Goal: Task Accomplishment & Management: Manage account settings

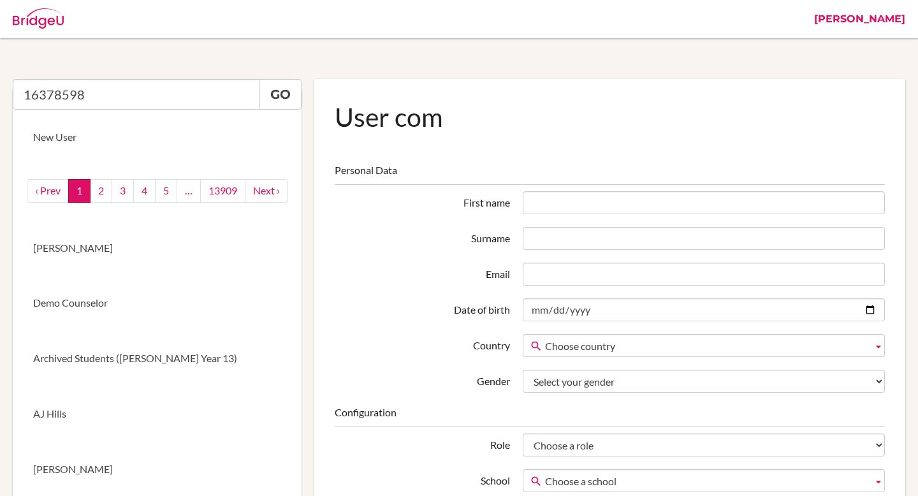
click at [877, 17] on link "[PERSON_NAME]" at bounding box center [860, 19] width 104 height 38
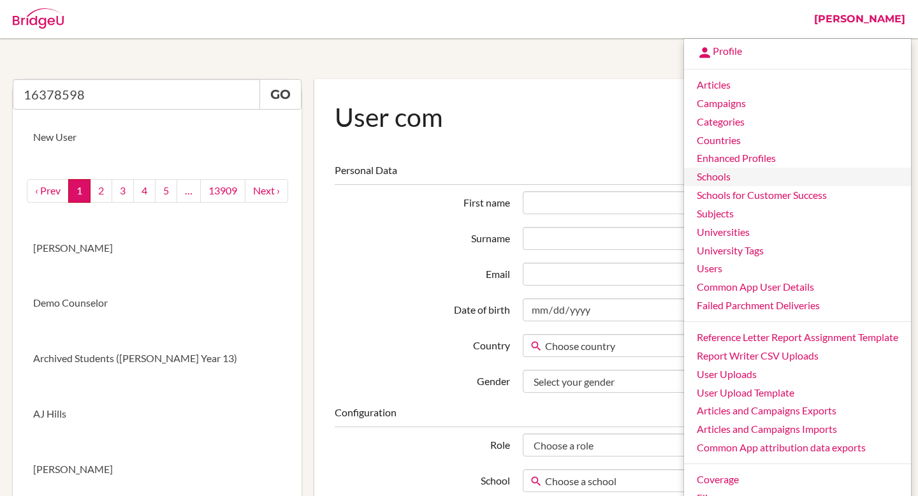
click at [730, 180] on link "Schools" at bounding box center [797, 177] width 227 height 18
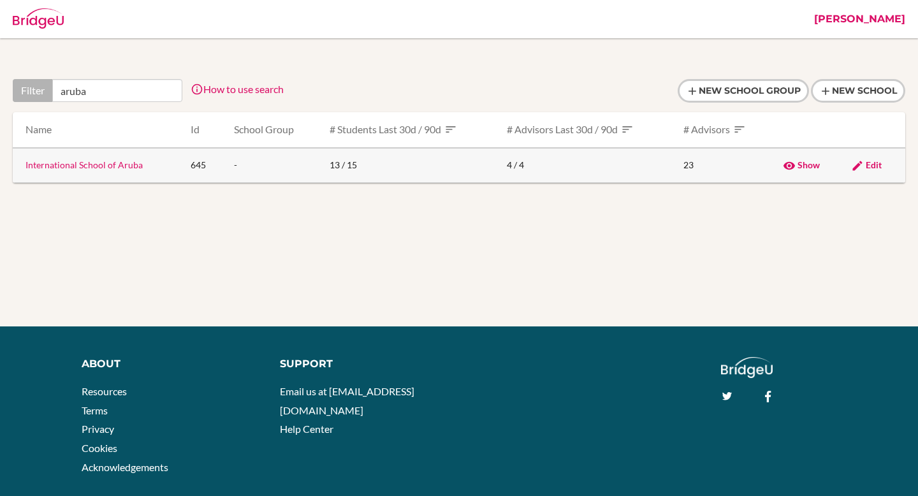
type input "aruba"
click at [101, 168] on link "International School of Aruba" at bounding box center [84, 164] width 117 height 11
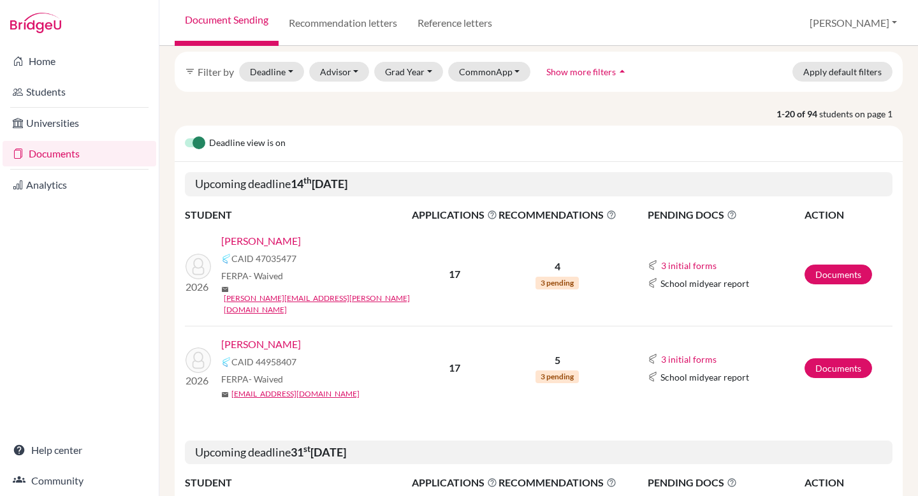
scroll to position [50, 0]
click at [835, 269] on link "Documents" at bounding box center [839, 274] width 68 height 20
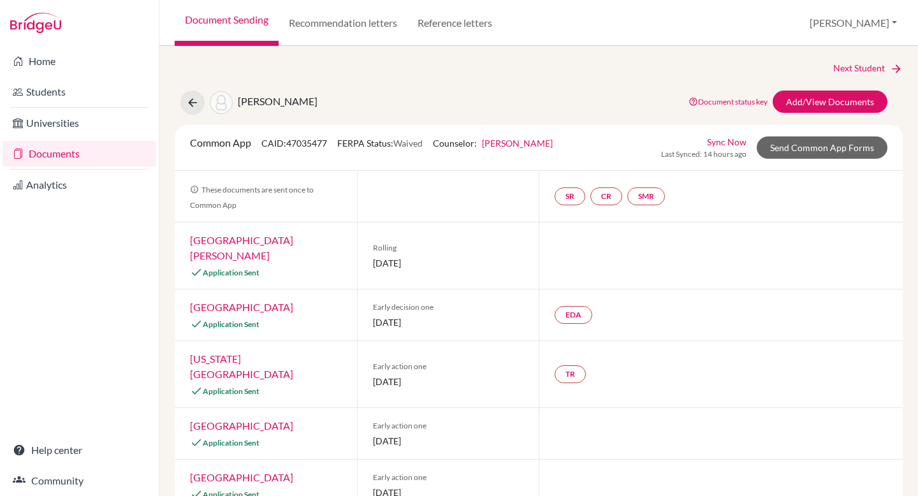
click at [737, 145] on link "Sync Now" at bounding box center [727, 141] width 40 height 13
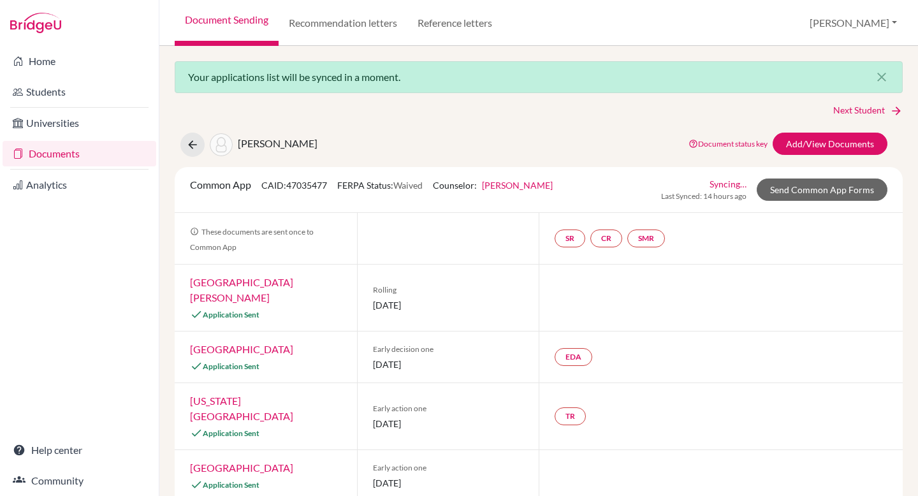
click at [519, 182] on link "[PERSON_NAME]" at bounding box center [517, 185] width 71 height 11
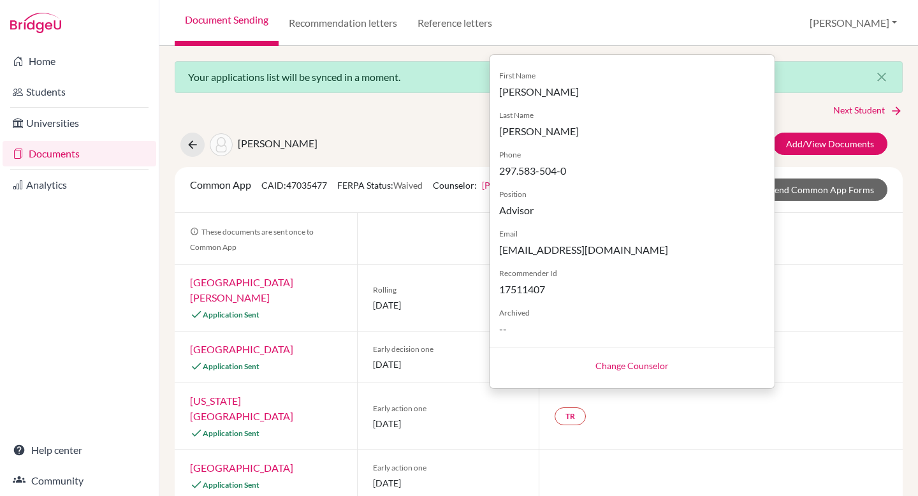
click at [436, 144] on div "Atzbach, Amelia Document status key TR Requirement. Document not uploaded yet. …" at bounding box center [538, 145] width 747 height 24
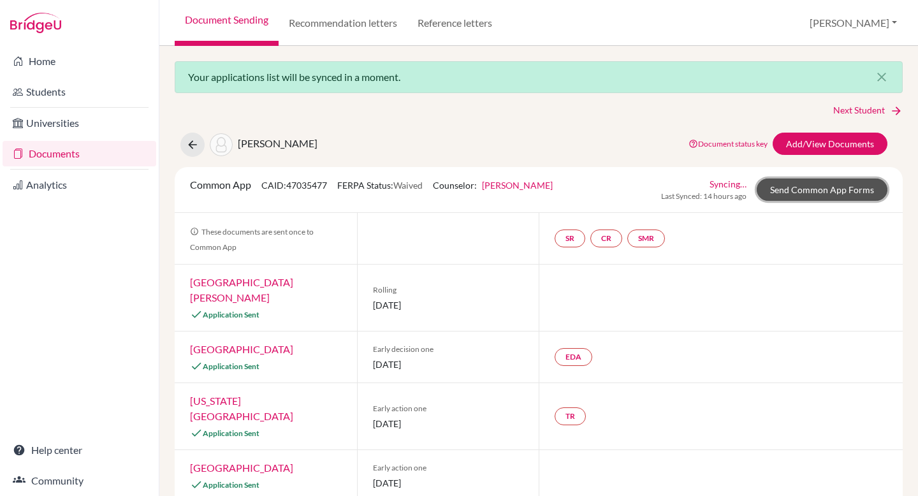
click at [834, 194] on link "Send Common App Forms" at bounding box center [822, 190] width 131 height 22
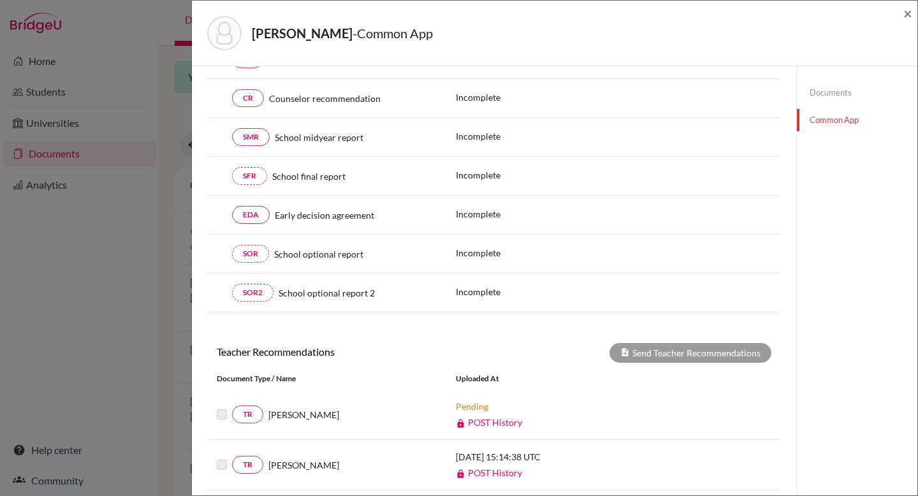
scroll to position [409, 0]
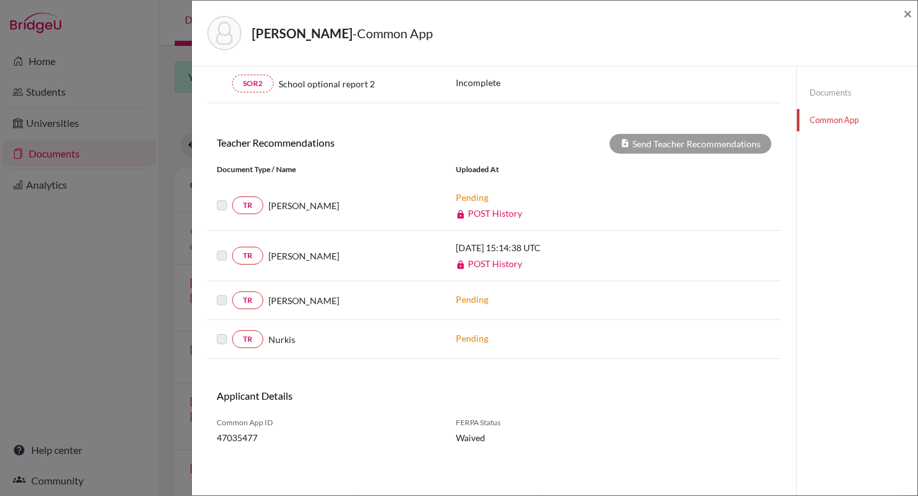
click at [843, 90] on link "Documents" at bounding box center [857, 93] width 121 height 22
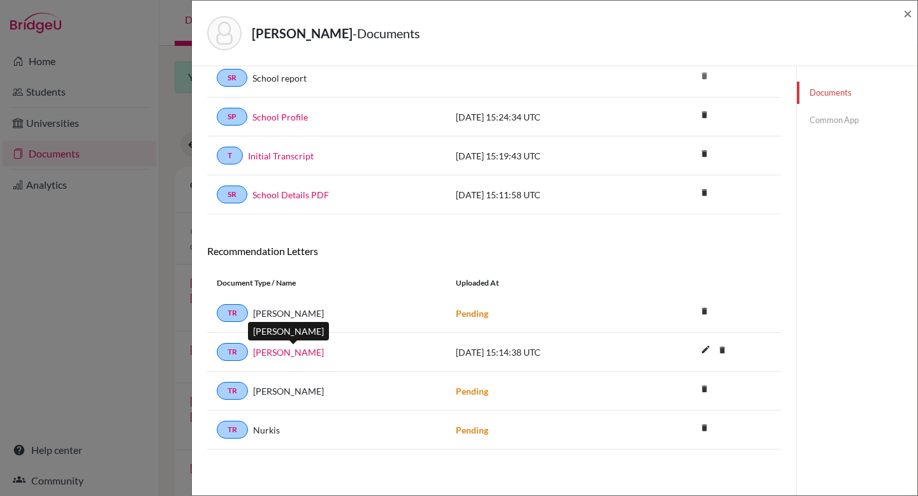
click at [289, 352] on link "Rakhee Mirchandani" at bounding box center [288, 352] width 71 height 13
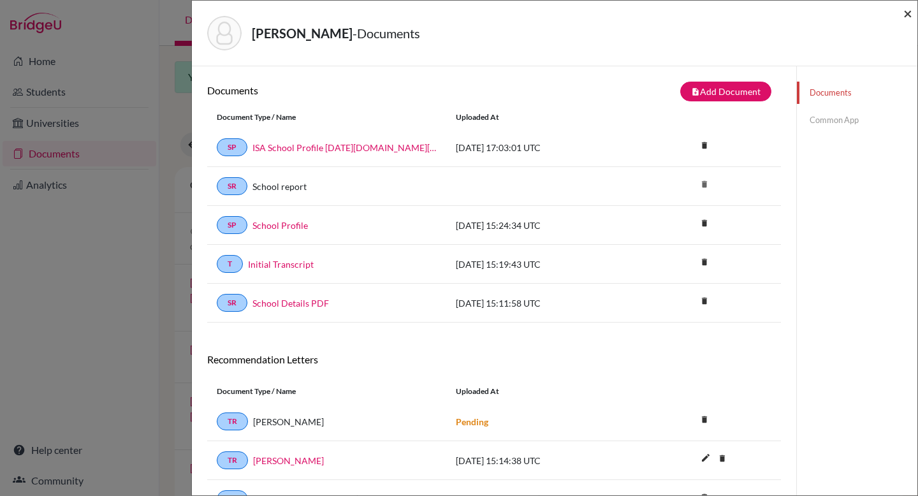
click at [911, 15] on span "×" at bounding box center [908, 13] width 9 height 18
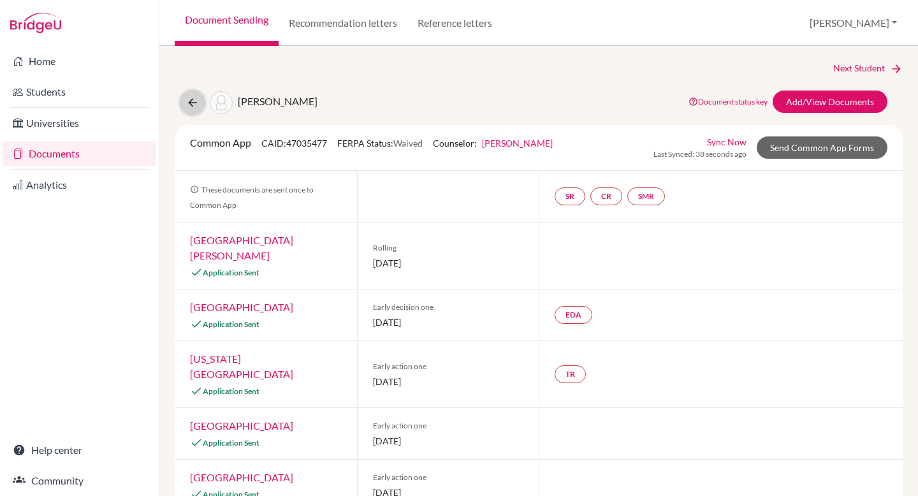
click at [201, 103] on button at bounding box center [192, 103] width 24 height 24
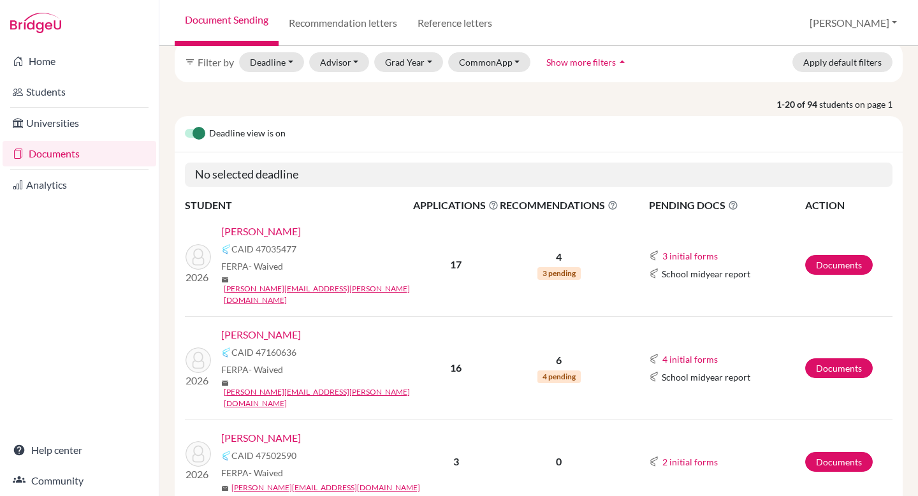
scroll to position [3, 0]
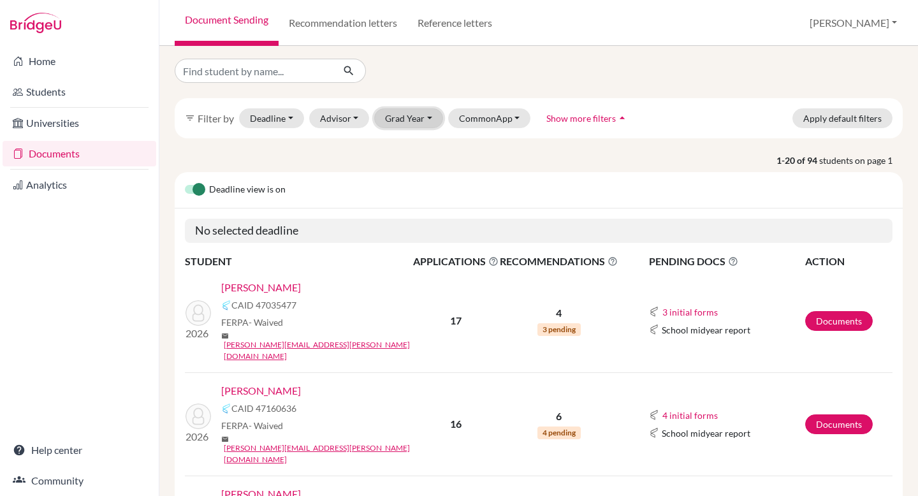
click at [406, 110] on button "Grad Year" at bounding box center [408, 118] width 69 height 20
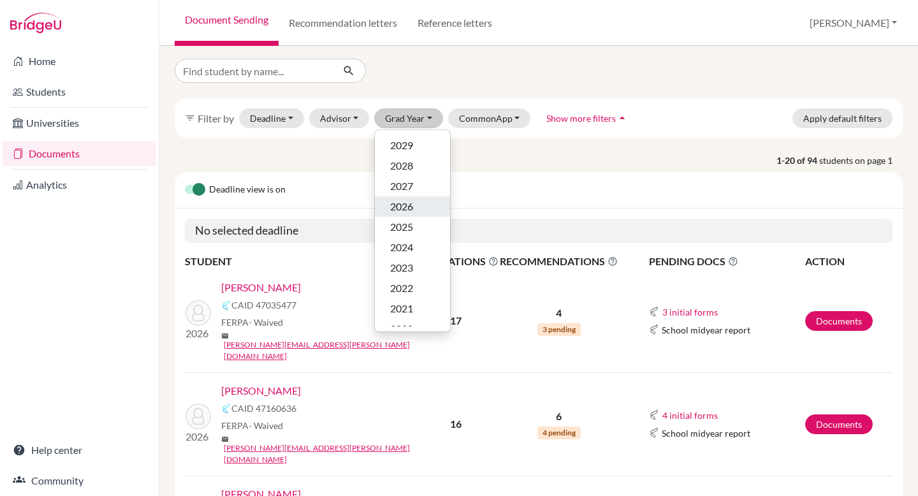
click at [404, 202] on span "2026" at bounding box center [401, 206] width 23 height 15
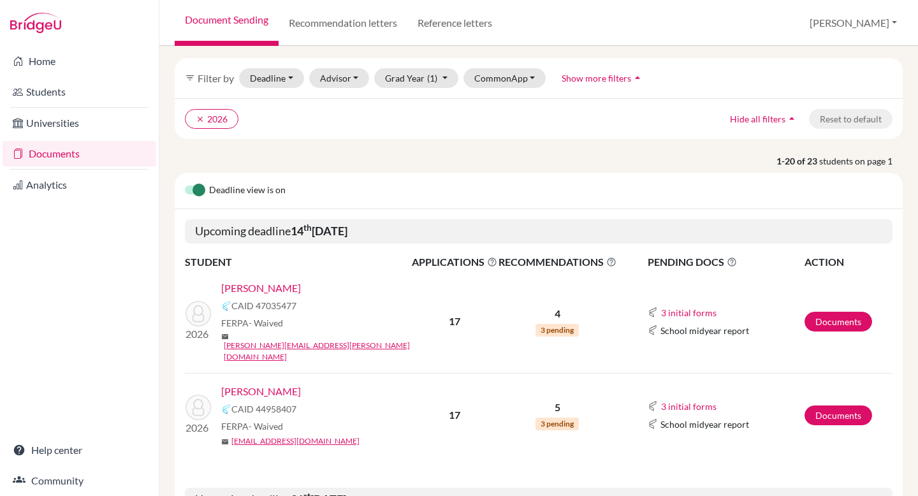
scroll to position [101, 0]
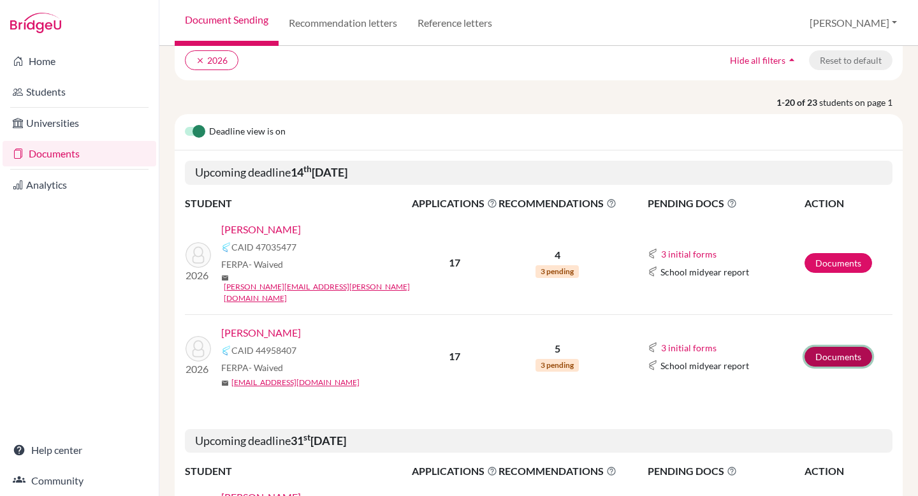
click at [837, 347] on link "Documents" at bounding box center [839, 357] width 68 height 20
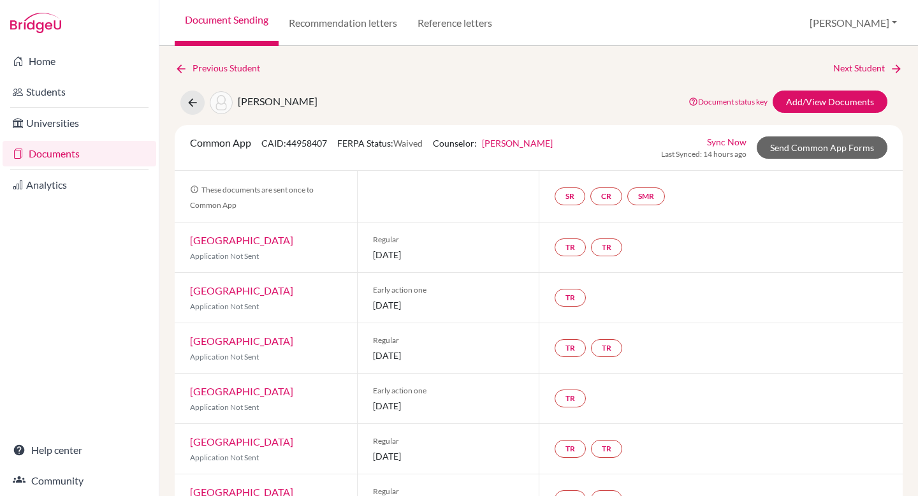
click at [721, 140] on link "Sync Now" at bounding box center [727, 141] width 40 height 13
click at [812, 148] on link "Send Common App Forms" at bounding box center [822, 147] width 131 height 22
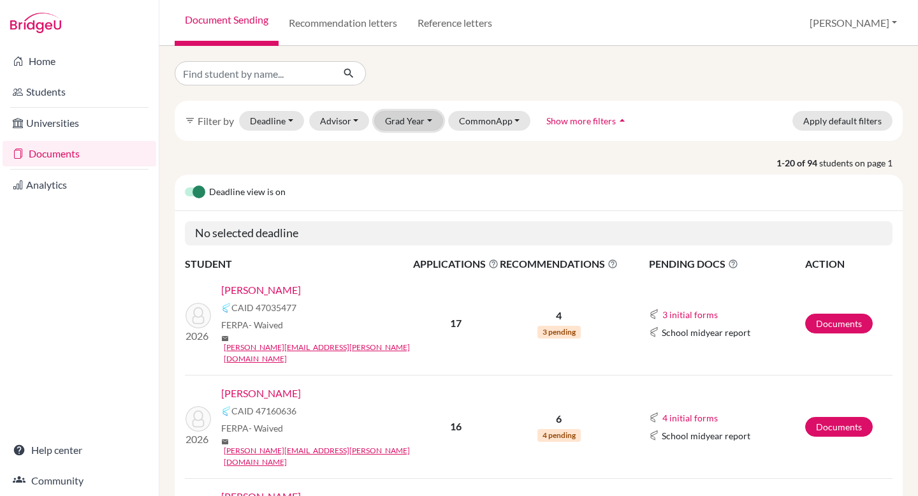
click at [415, 115] on button "Grad Year" at bounding box center [408, 121] width 69 height 20
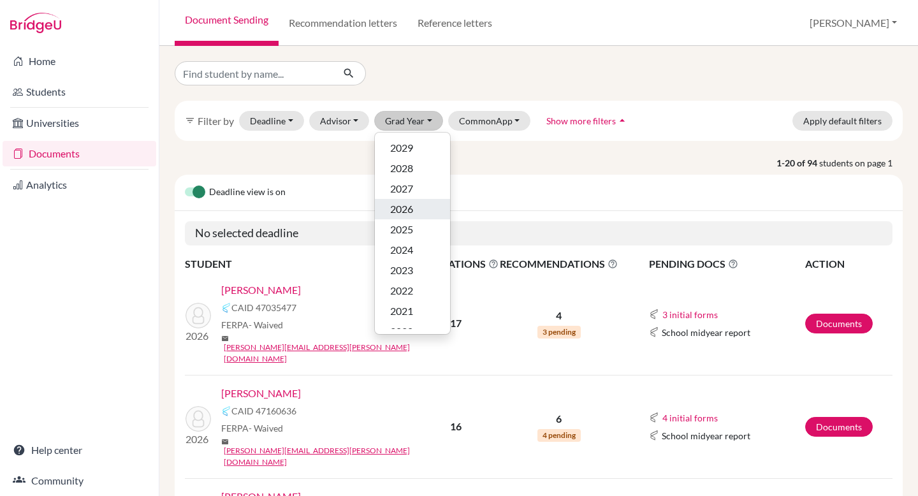
click at [402, 208] on span "2026" at bounding box center [401, 209] width 23 height 15
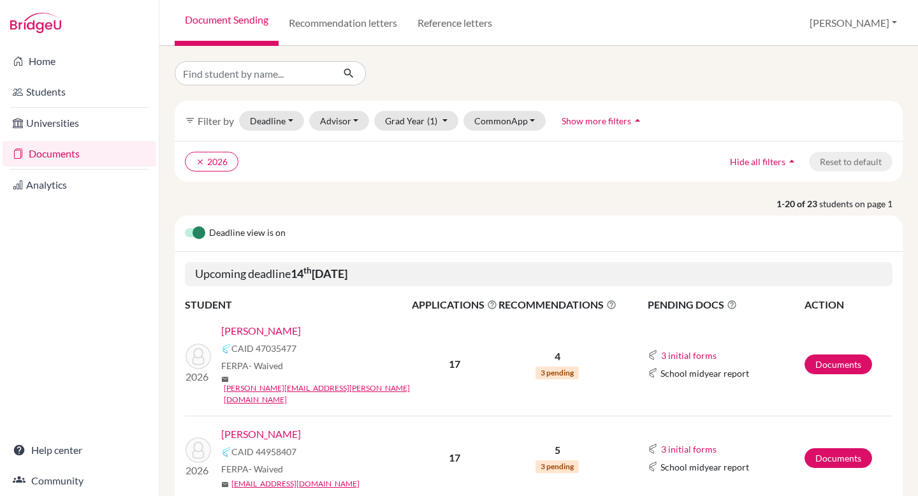
scroll to position [57, 0]
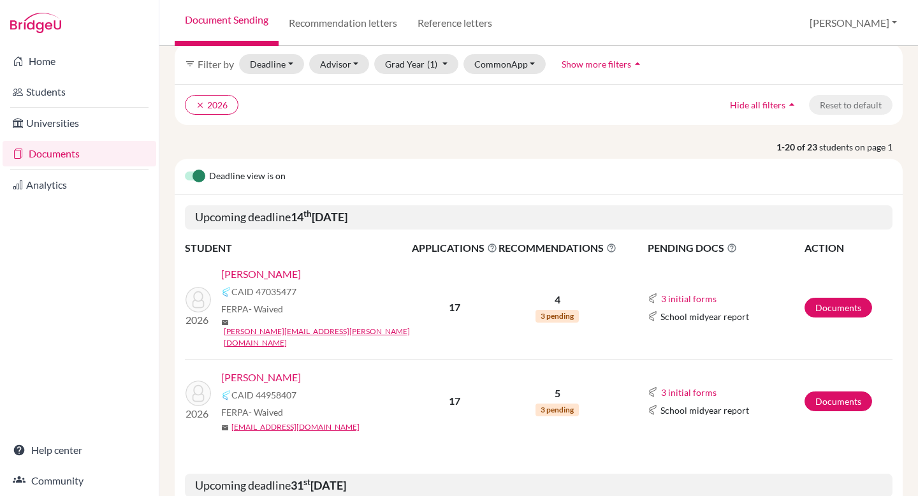
click at [270, 370] on link "[PERSON_NAME]" at bounding box center [261, 377] width 80 height 15
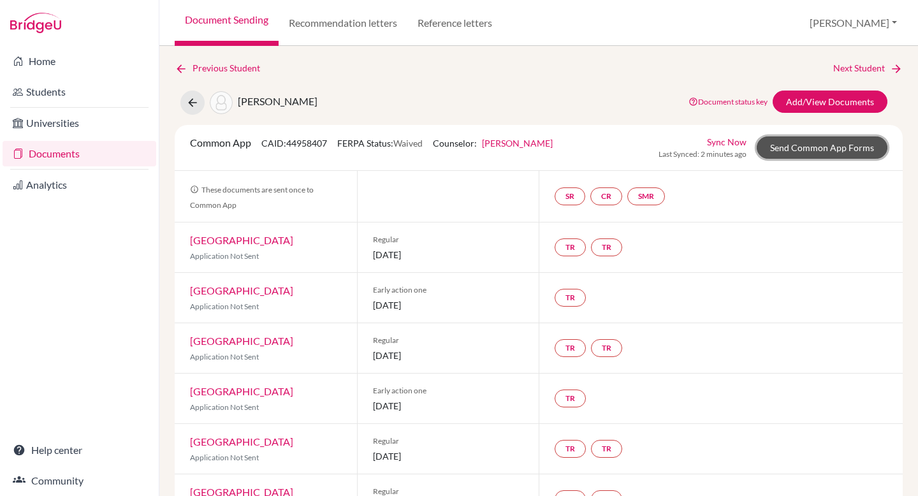
click at [826, 142] on link "Send Common App Forms" at bounding box center [822, 147] width 131 height 22
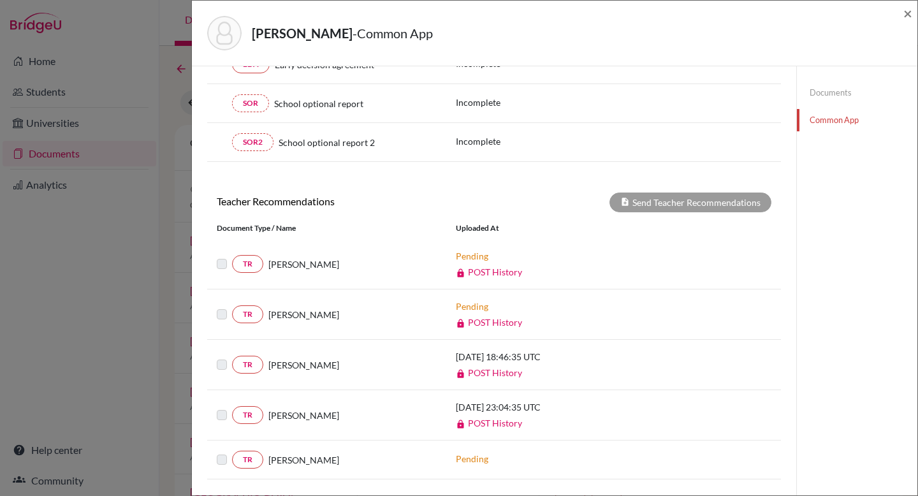
scroll to position [470, 0]
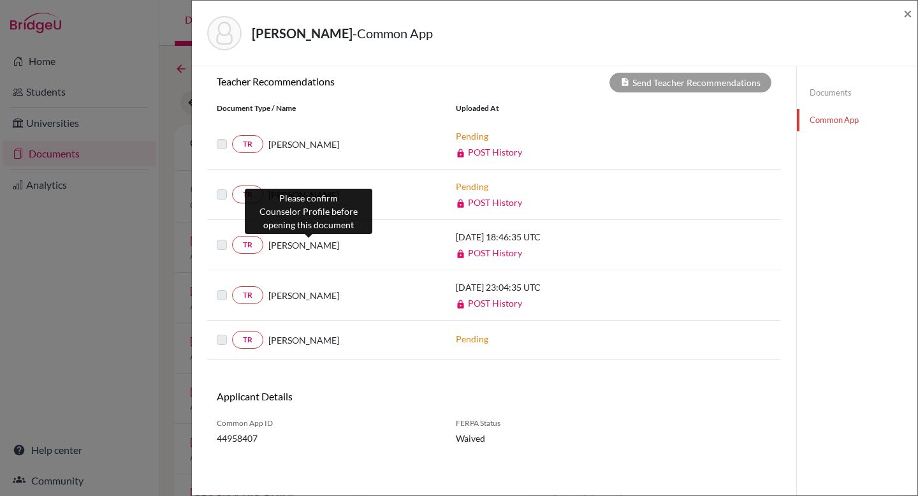
click at [321, 244] on span "[PERSON_NAME]" at bounding box center [303, 245] width 71 height 13
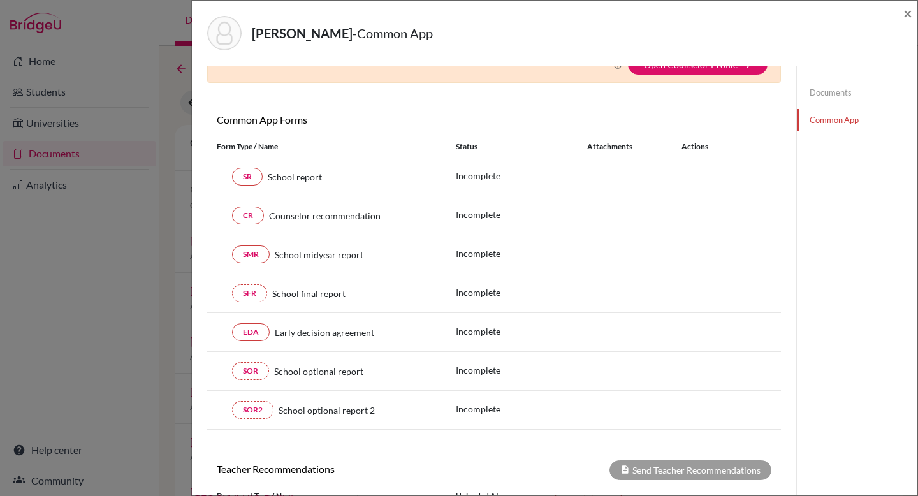
scroll to position [0, 0]
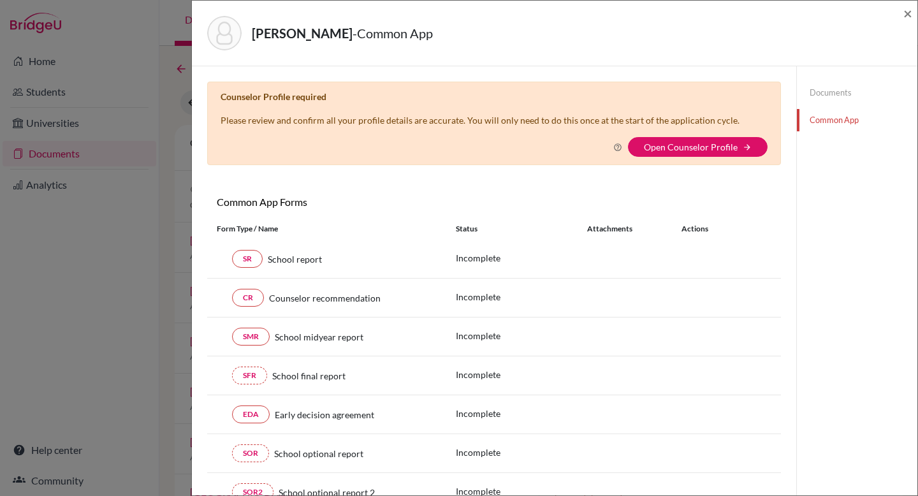
click at [856, 96] on link "Documents" at bounding box center [857, 93] width 121 height 22
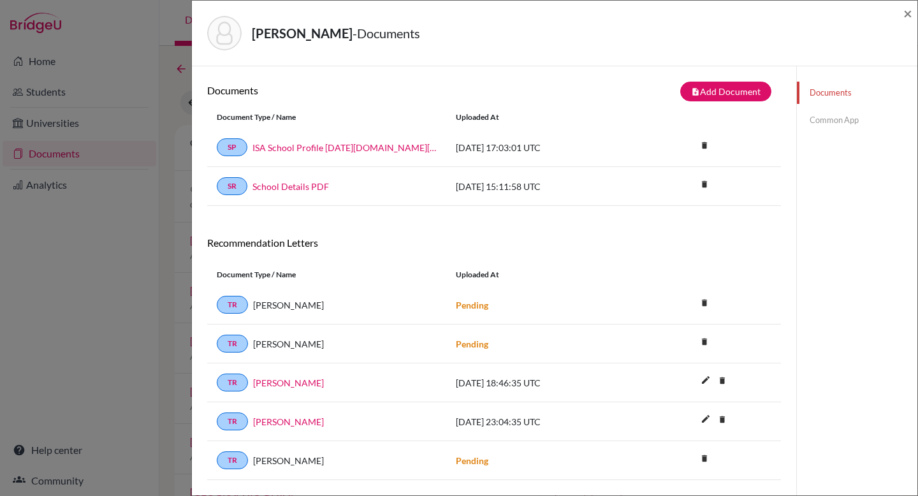
scroll to position [67, 0]
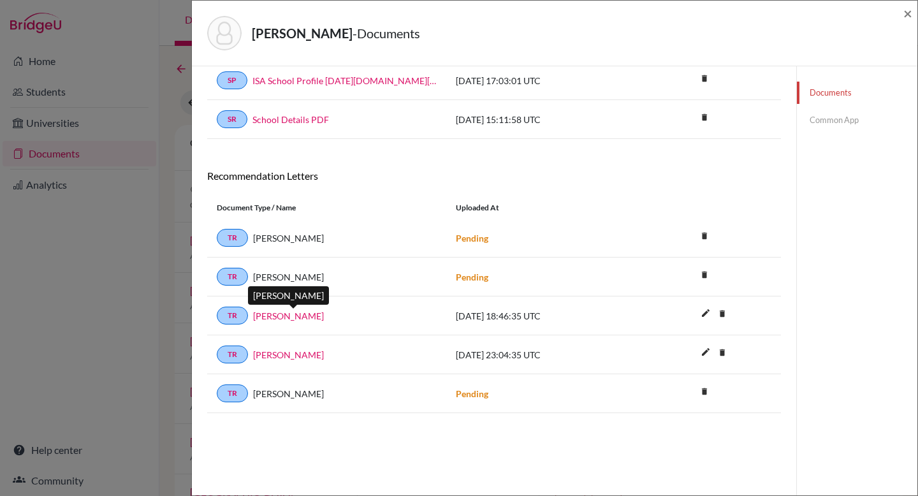
click at [294, 317] on link "Rakhee Mirchandani" at bounding box center [288, 315] width 71 height 13
click at [172, 128] on div "Varde, Athena - Documents × Documents note_add Add Document Document type Chang…" at bounding box center [459, 248] width 918 height 496
click at [909, 17] on span "×" at bounding box center [908, 13] width 9 height 18
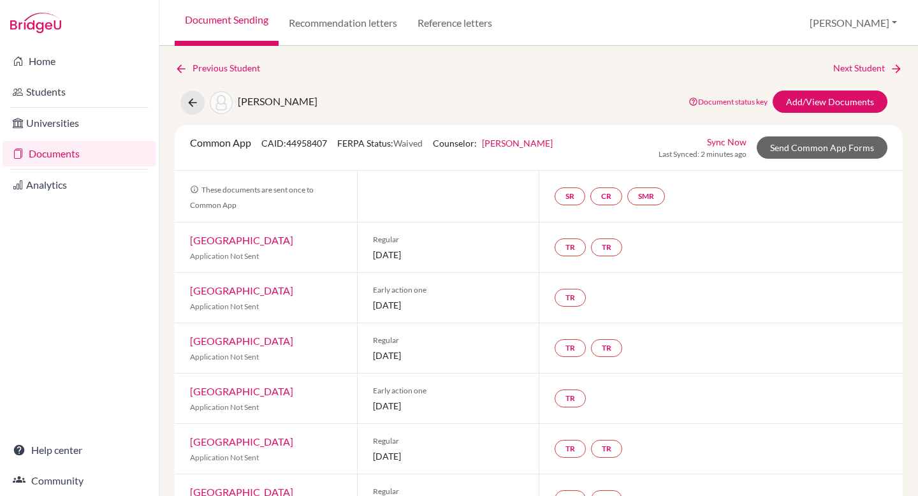
click at [530, 149] on div "Common App CAID: 44958407 FERPA Status: Waived Counselor: Deborah Kunder First …" at bounding box center [371, 147] width 382 height 25
click at [528, 143] on link "[PERSON_NAME]" at bounding box center [517, 143] width 71 height 11
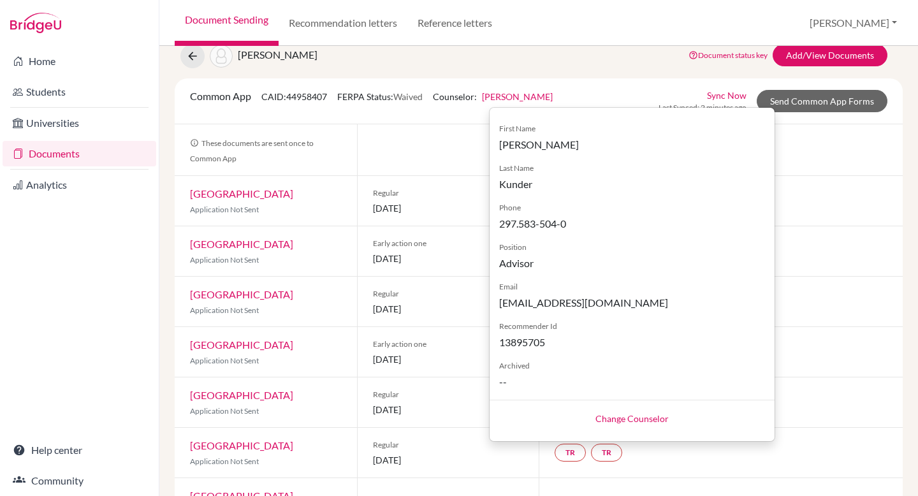
scroll to position [57, 0]
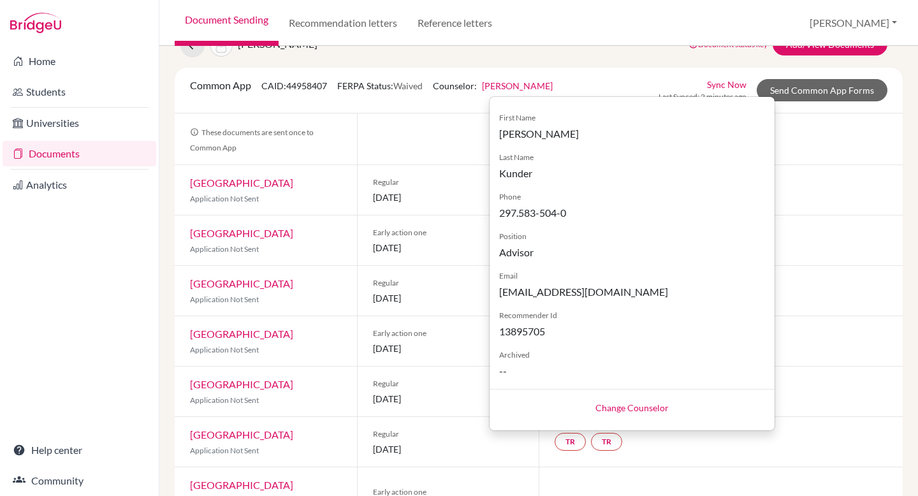
click at [651, 409] on link "Change Counselor" at bounding box center [632, 407] width 73 height 11
select select "263979"
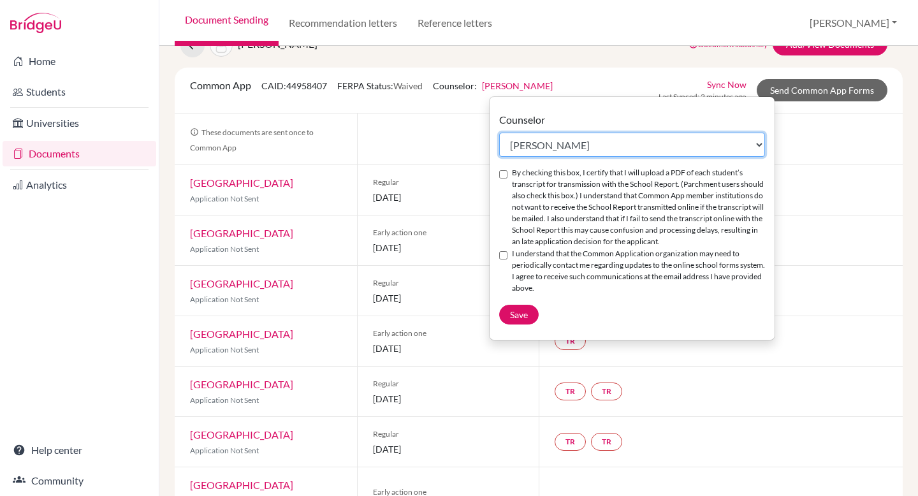
click at [598, 142] on select "Select counselor Colleen Coady Nurkis de Jesus Elena Duduk Kelly Kramer Deborah…" at bounding box center [632, 145] width 266 height 24
click at [423, 105] on div "Common App CAID: 44958407 FERPA Status: Waived Counselor: Deborah Kunder Counse…" at bounding box center [539, 91] width 728 height 46
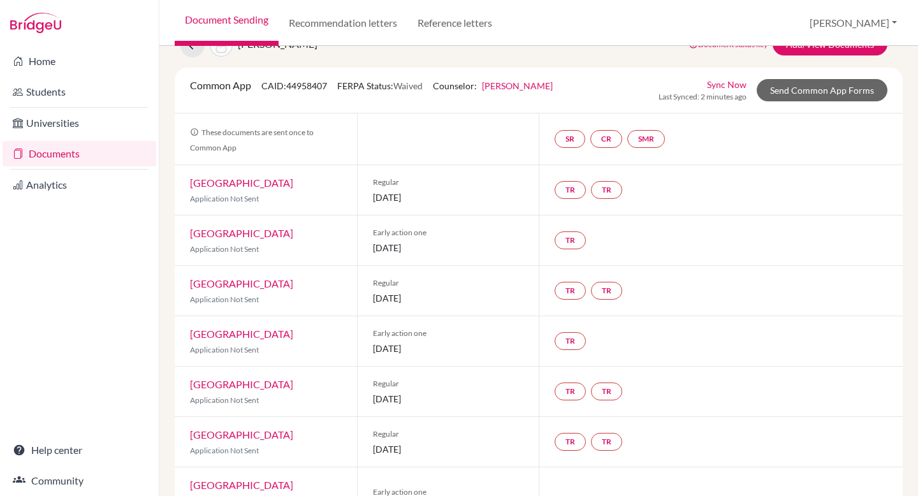
scroll to position [0, 0]
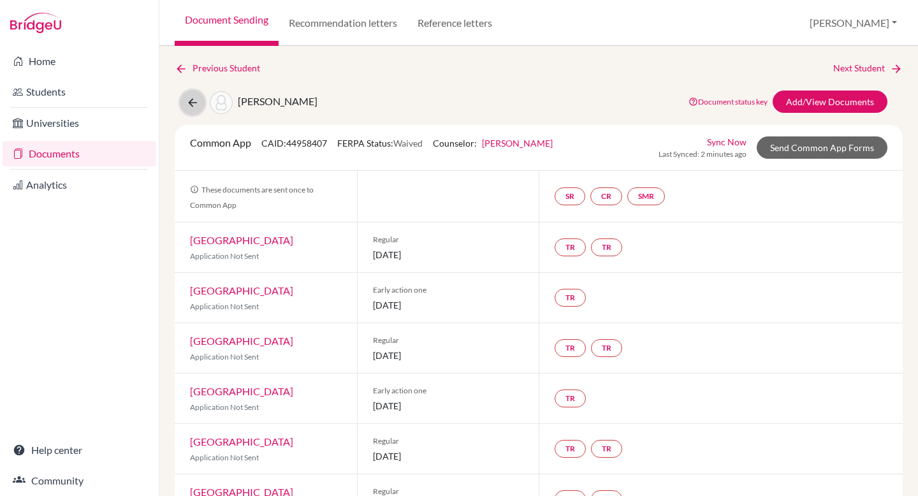
click at [193, 107] on icon at bounding box center [192, 102] width 13 height 13
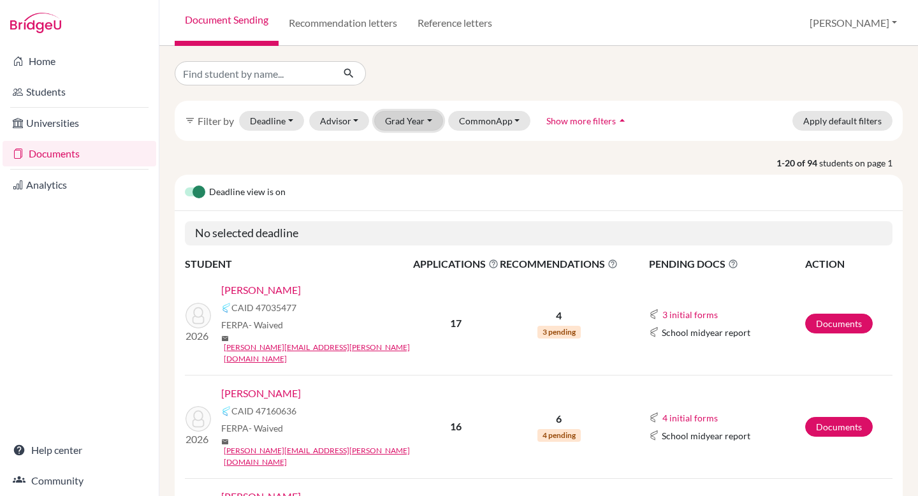
click at [398, 121] on button "Grad Year" at bounding box center [408, 121] width 69 height 20
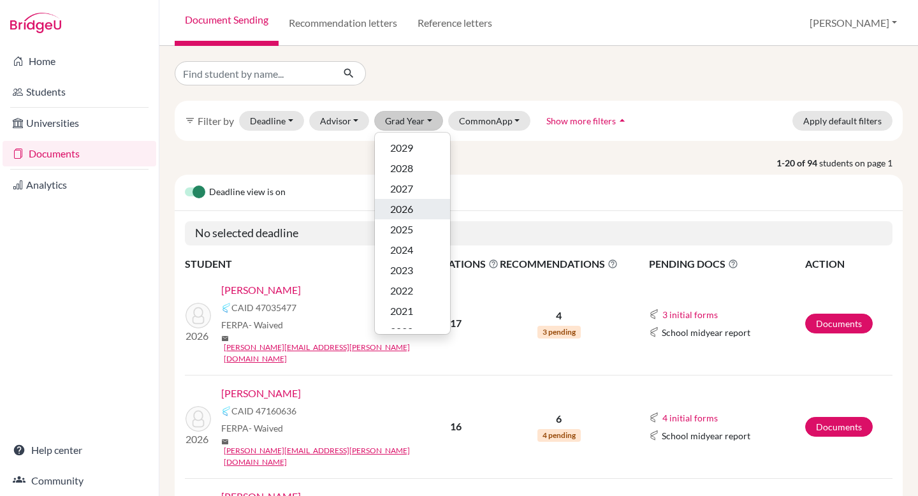
click at [407, 206] on span "2026" at bounding box center [401, 209] width 23 height 15
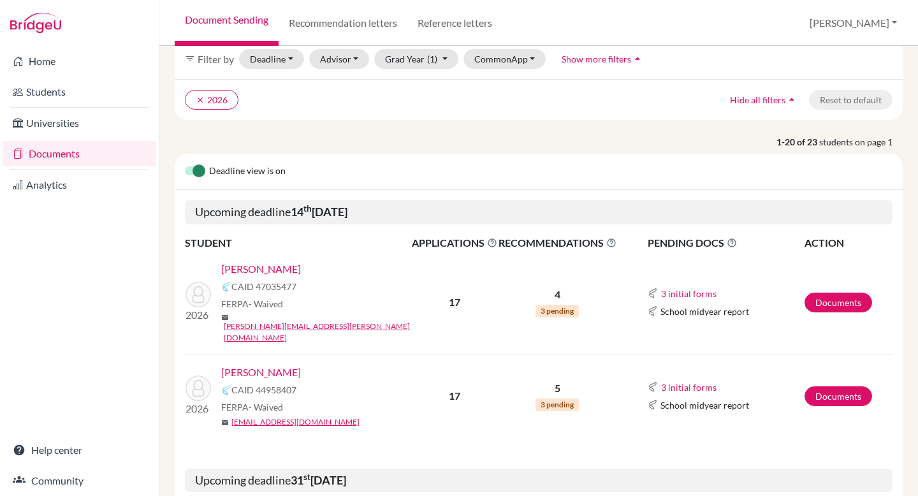
scroll to position [128, 0]
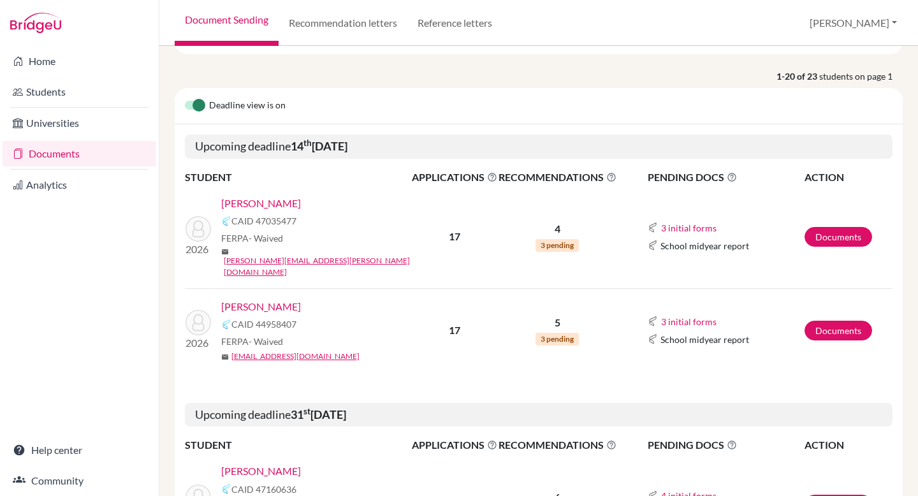
click at [276, 203] on link "[PERSON_NAME]" at bounding box center [261, 203] width 80 height 15
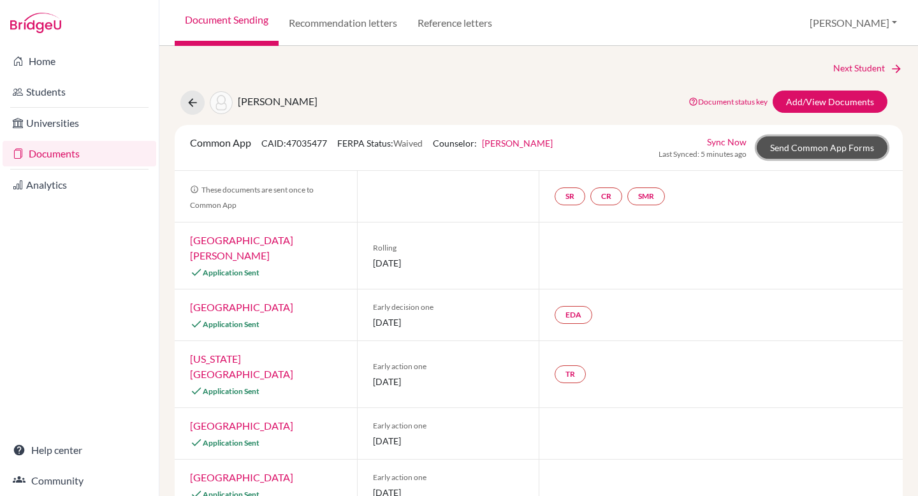
click at [818, 146] on link "Send Common App Forms" at bounding box center [822, 147] width 131 height 22
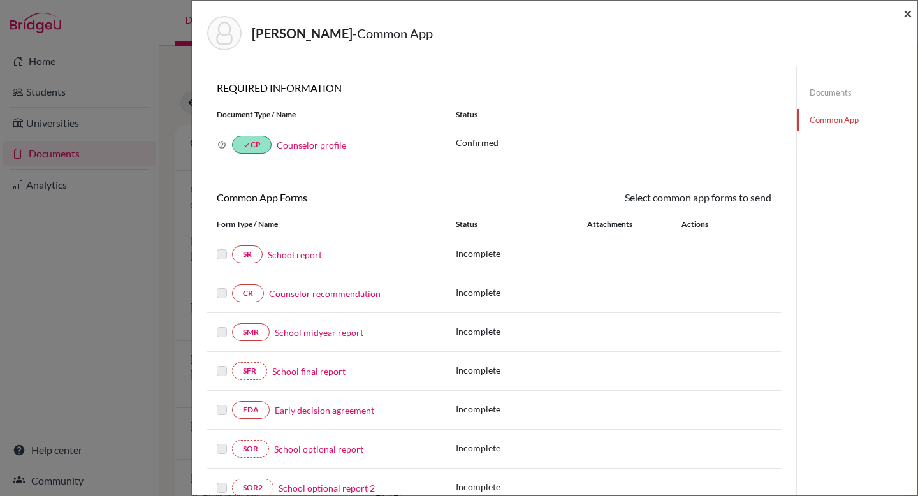
click at [908, 13] on span "×" at bounding box center [908, 13] width 9 height 18
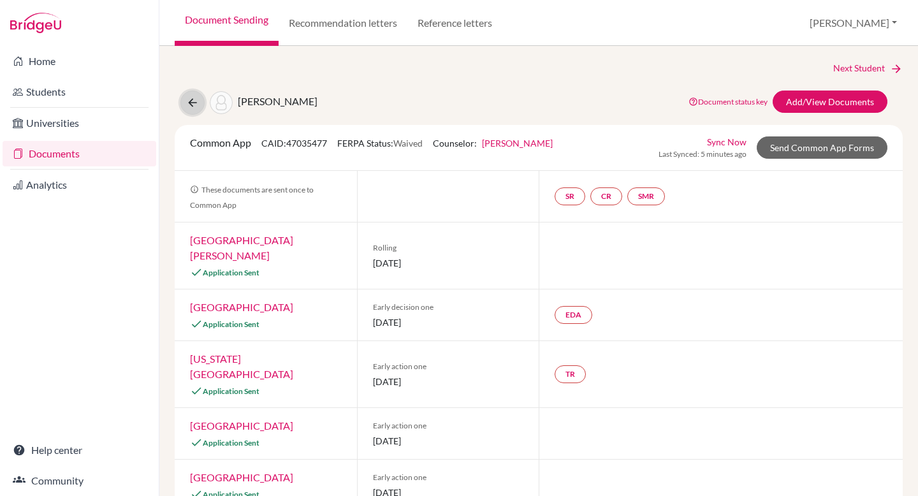
click at [191, 100] on icon at bounding box center [192, 102] width 13 height 13
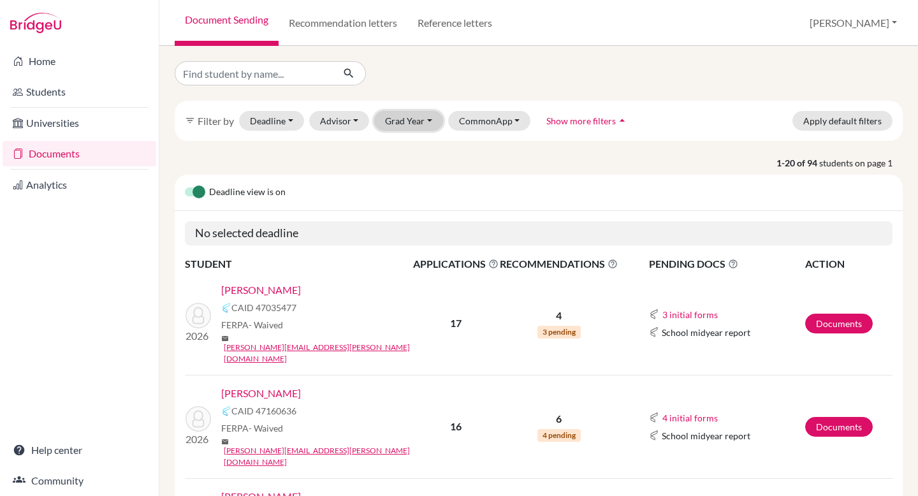
click at [418, 128] on button "Grad Year" at bounding box center [408, 121] width 69 height 20
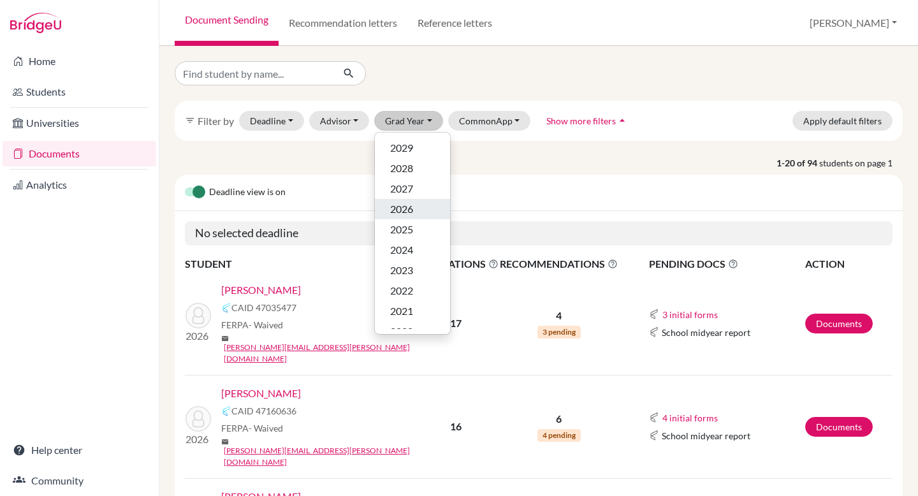
click at [411, 211] on span "2026" at bounding box center [401, 209] width 23 height 15
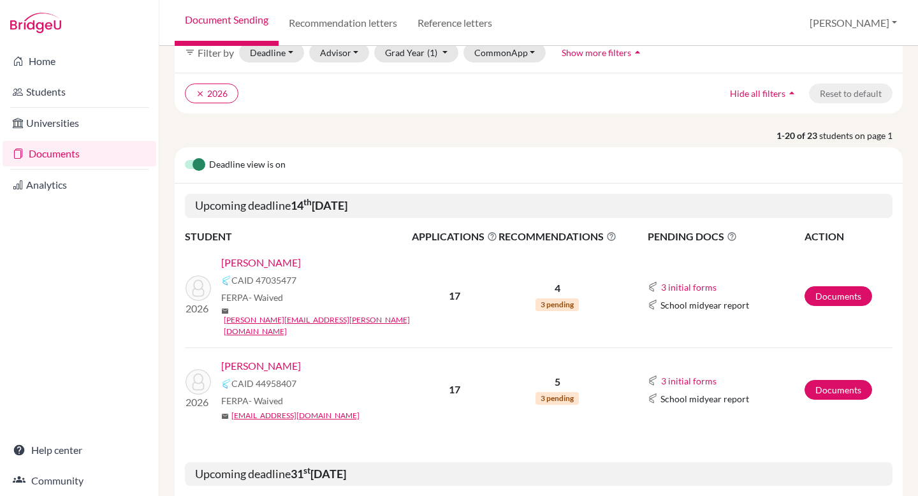
scroll to position [75, 0]
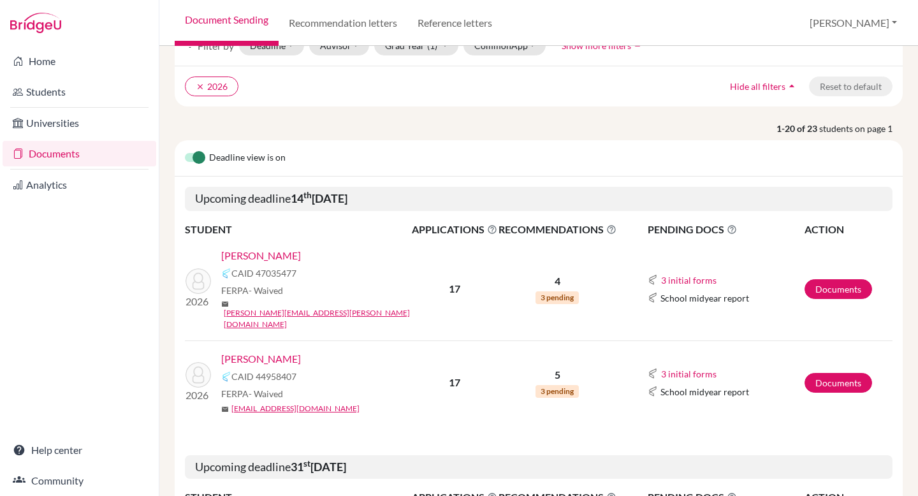
click at [268, 351] on link "[PERSON_NAME]" at bounding box center [261, 358] width 80 height 15
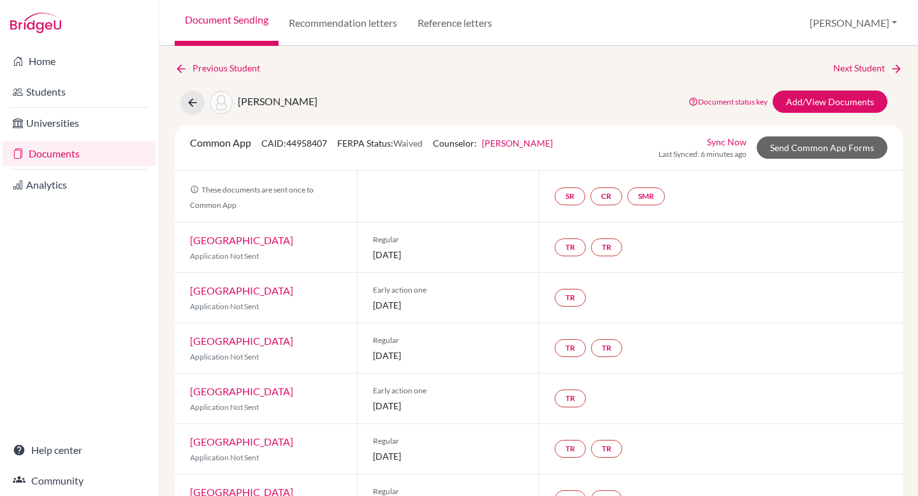
click at [519, 142] on link "[PERSON_NAME]" at bounding box center [517, 143] width 71 height 11
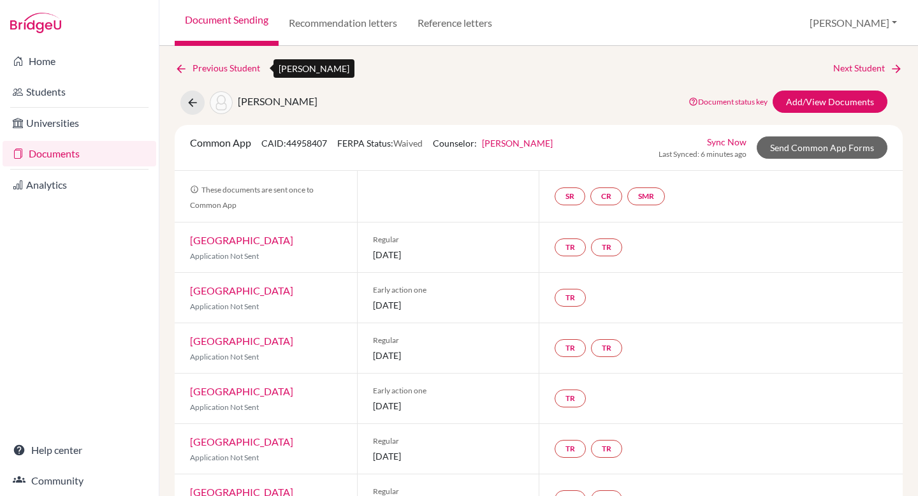
click at [181, 68] on icon at bounding box center [181, 68] width 13 height 13
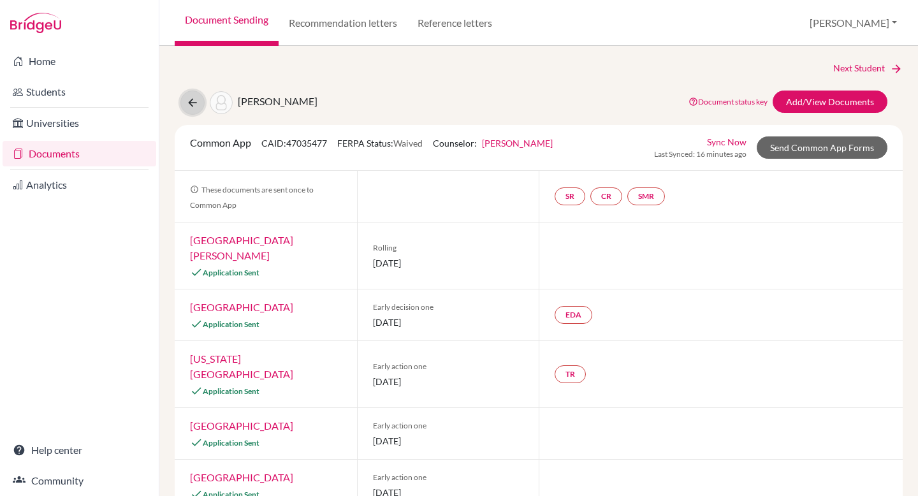
click at [191, 98] on icon at bounding box center [192, 102] width 13 height 13
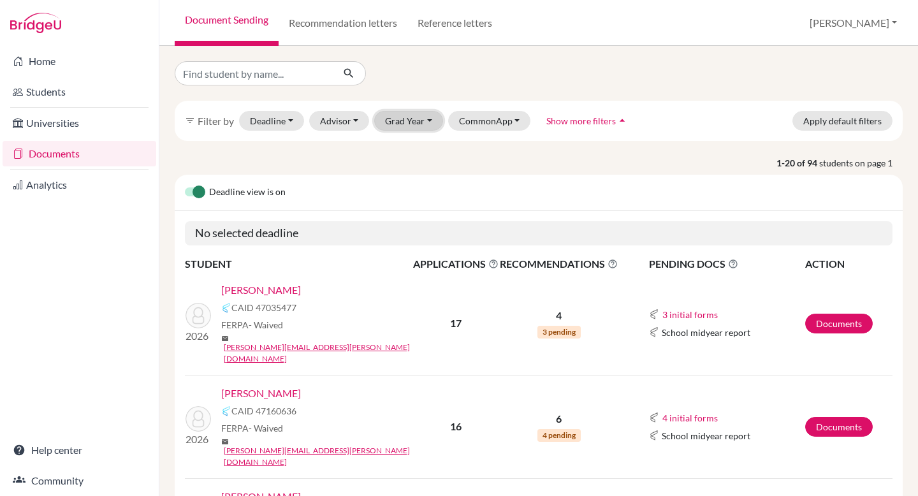
click at [395, 123] on button "Grad Year" at bounding box center [408, 121] width 69 height 20
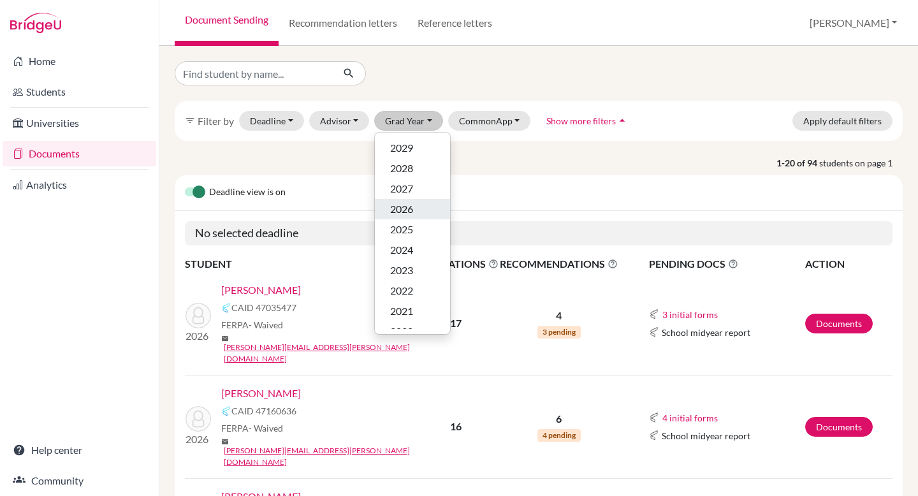
click at [409, 203] on span "2026" at bounding box center [401, 209] width 23 height 15
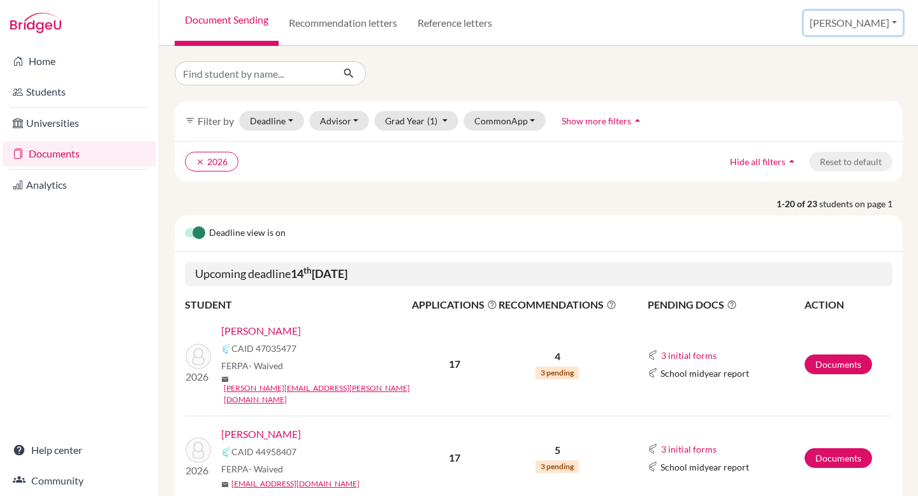
click at [877, 23] on button "[PERSON_NAME]" at bounding box center [853, 23] width 99 height 24
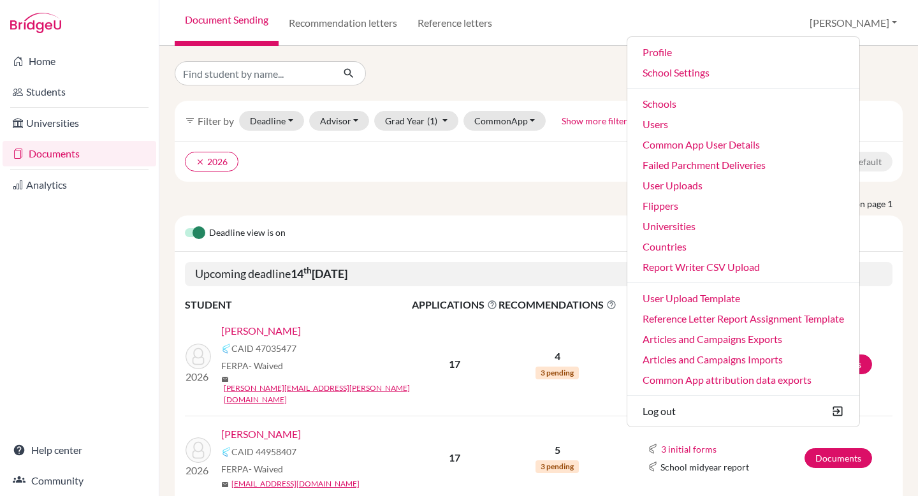
click at [621, 170] on ul "clear 2026" at bounding box center [450, 162] width 531 height 20
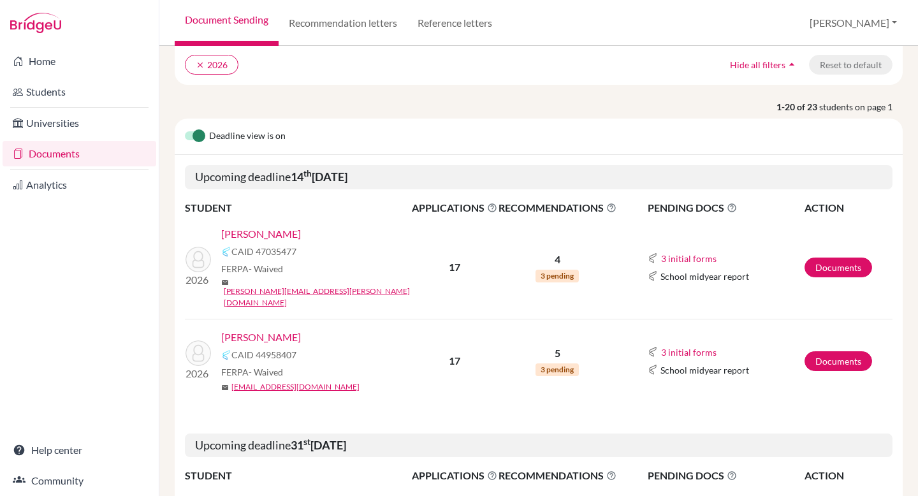
scroll to position [98, 0]
click at [326, 32] on link "Recommendation letters" at bounding box center [343, 23] width 129 height 46
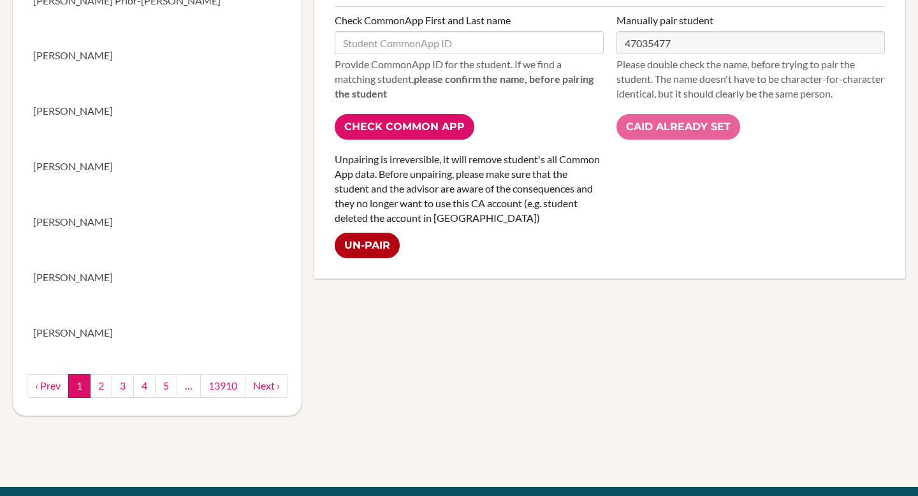
scroll to position [901, 0]
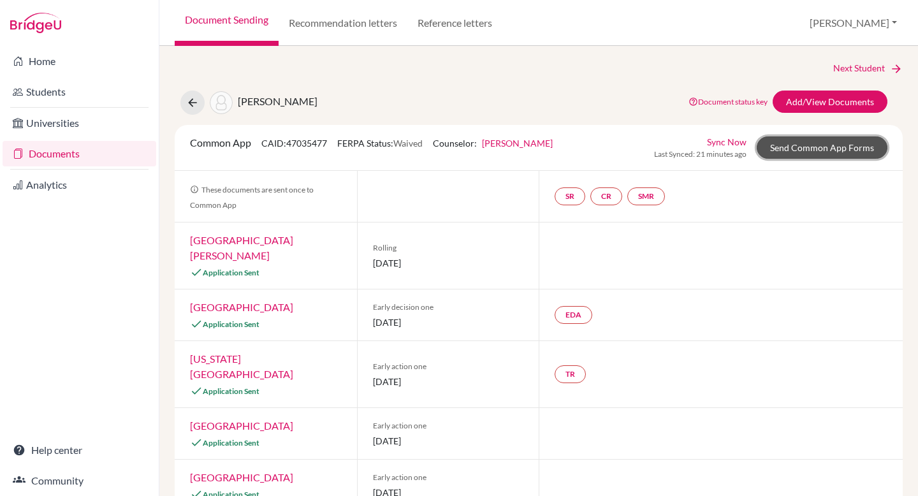
click at [802, 150] on link "Send Common App Forms" at bounding box center [822, 147] width 131 height 22
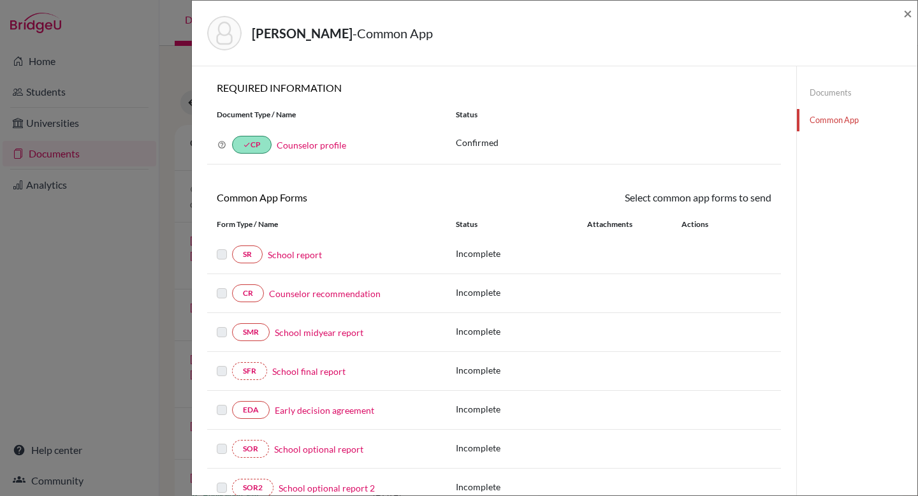
scroll to position [65, 0]
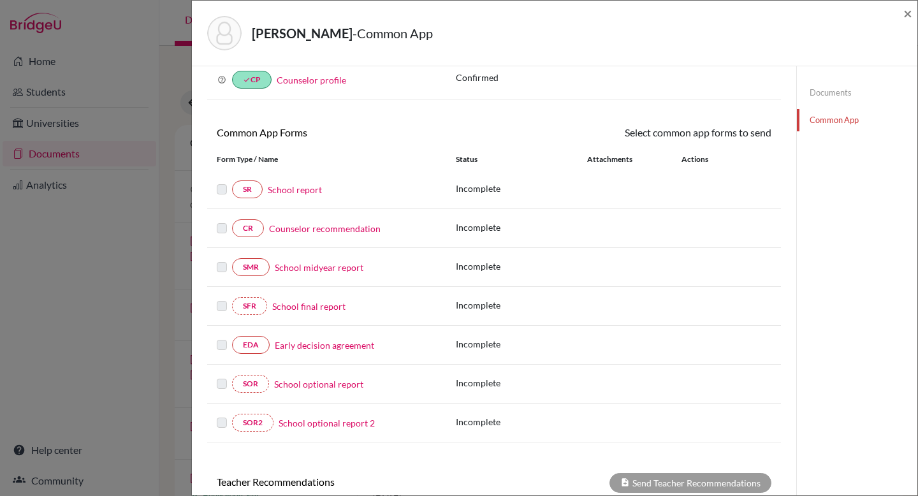
click at [830, 96] on link "Documents" at bounding box center [857, 93] width 121 height 22
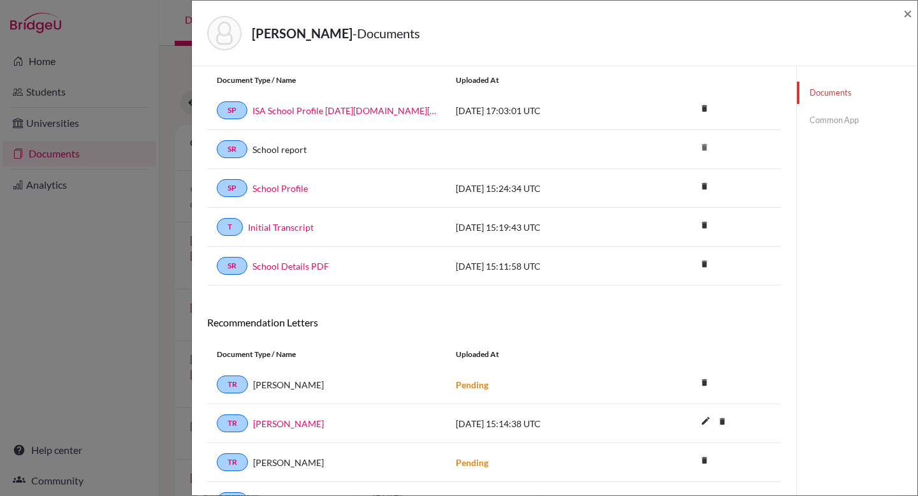
scroll to position [51, 0]
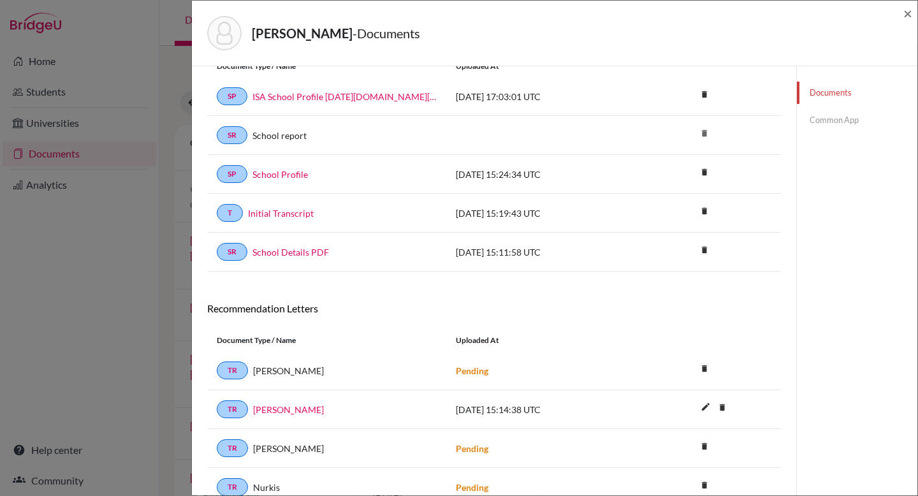
click at [824, 117] on link "Common App" at bounding box center [857, 120] width 121 height 22
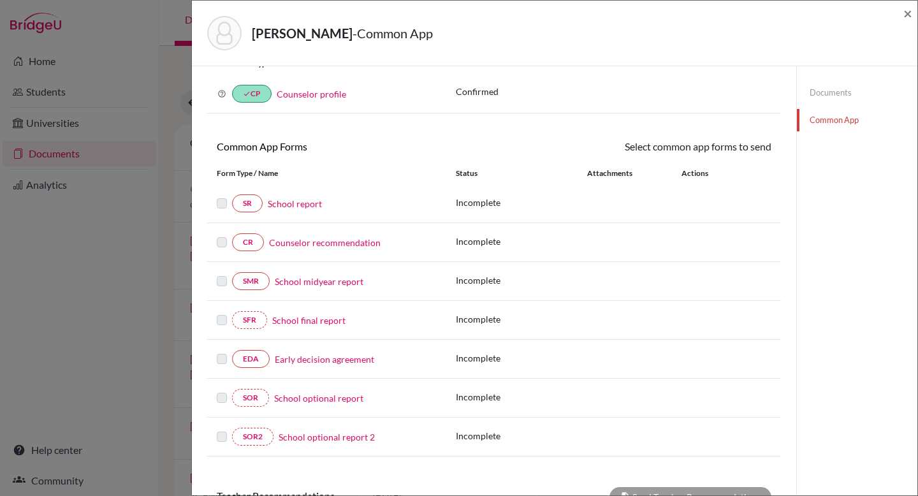
click at [296, 201] on link "School report" at bounding box center [295, 203] width 54 height 13
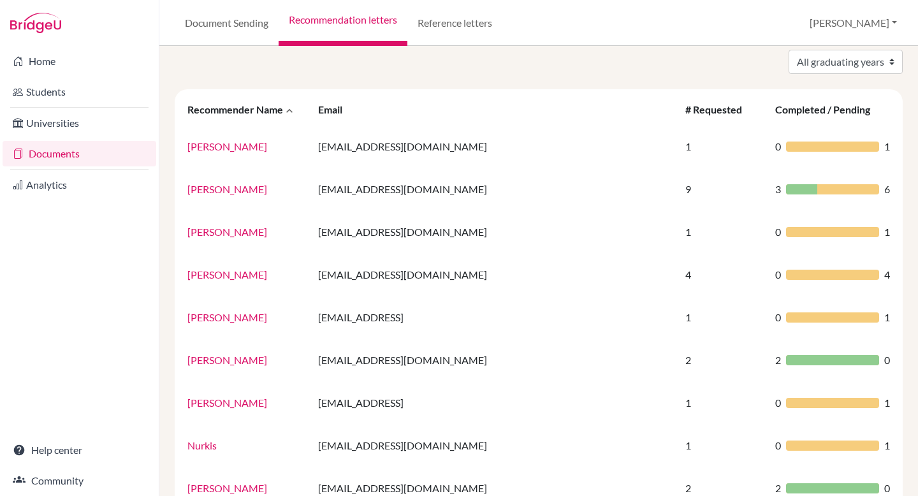
scroll to position [54, 0]
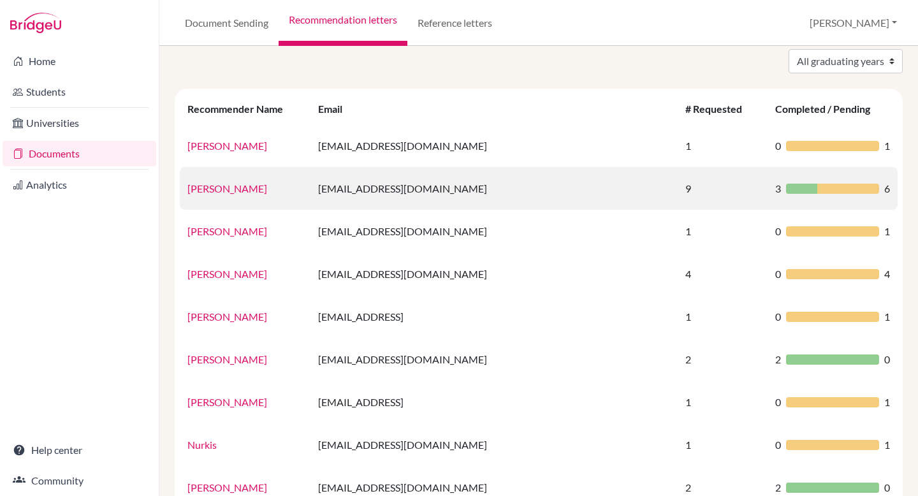
click at [413, 188] on td "dkunder@isaruba.com" at bounding box center [494, 188] width 367 height 43
copy td "dkunder@isaruba.com"
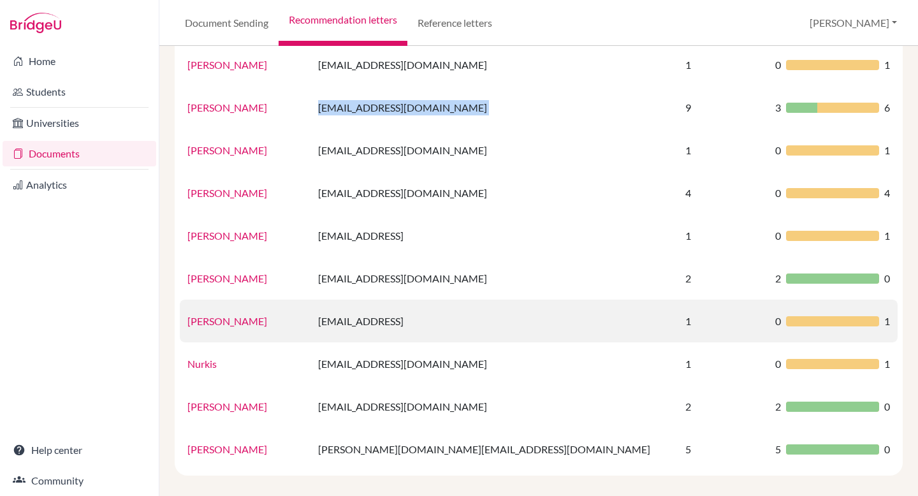
scroll to position [145, 0]
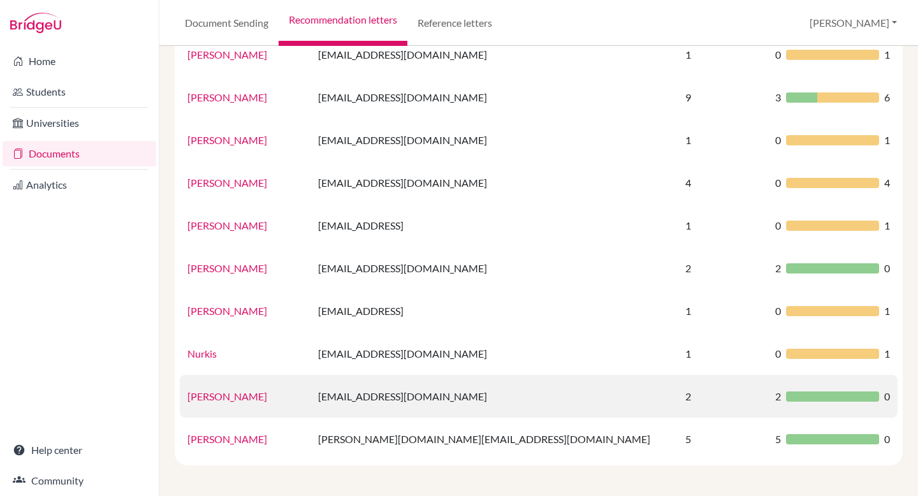
click at [422, 392] on td "[EMAIL_ADDRESS][DOMAIN_NAME]" at bounding box center [494, 396] width 367 height 43
copy td "[EMAIL_ADDRESS][DOMAIN_NAME]"
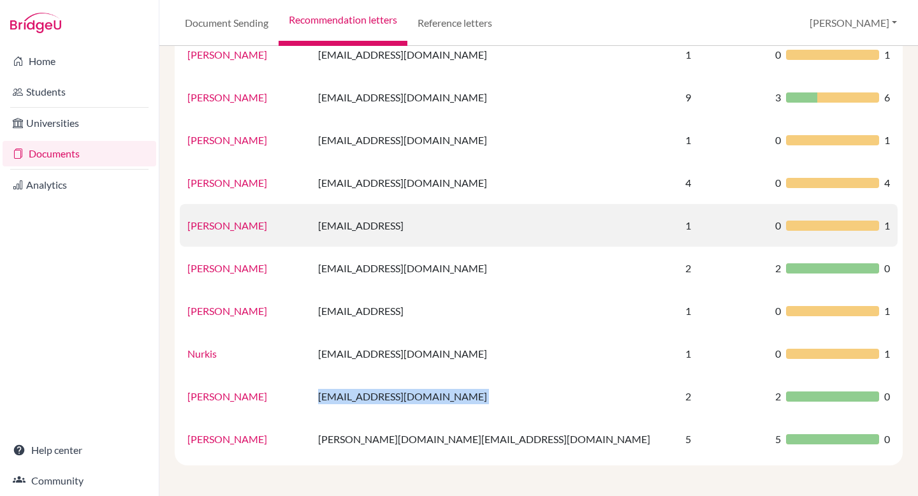
scroll to position [0, 0]
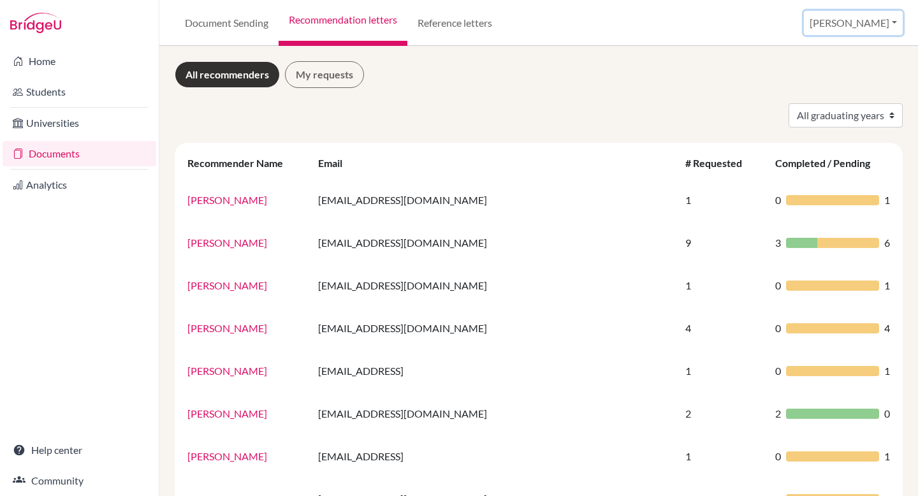
click at [871, 27] on button "[PERSON_NAME]" at bounding box center [853, 23] width 99 height 24
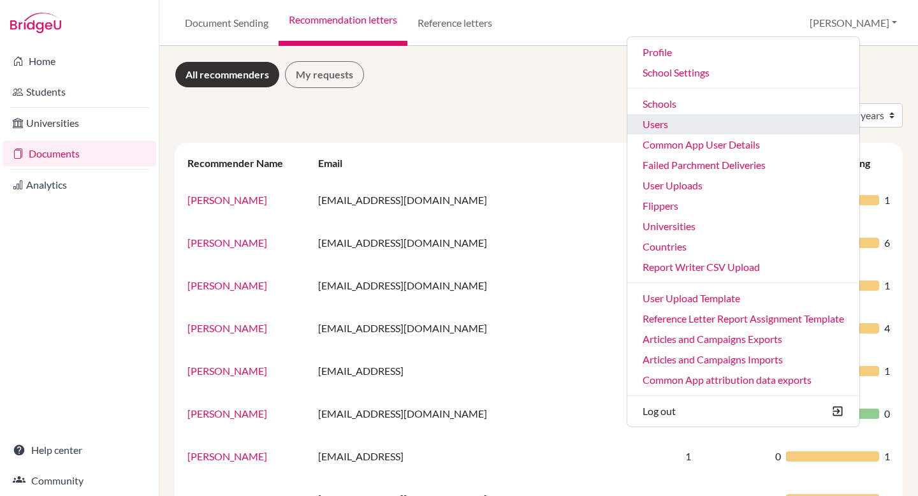
click at [769, 129] on link "Users" at bounding box center [744, 124] width 232 height 20
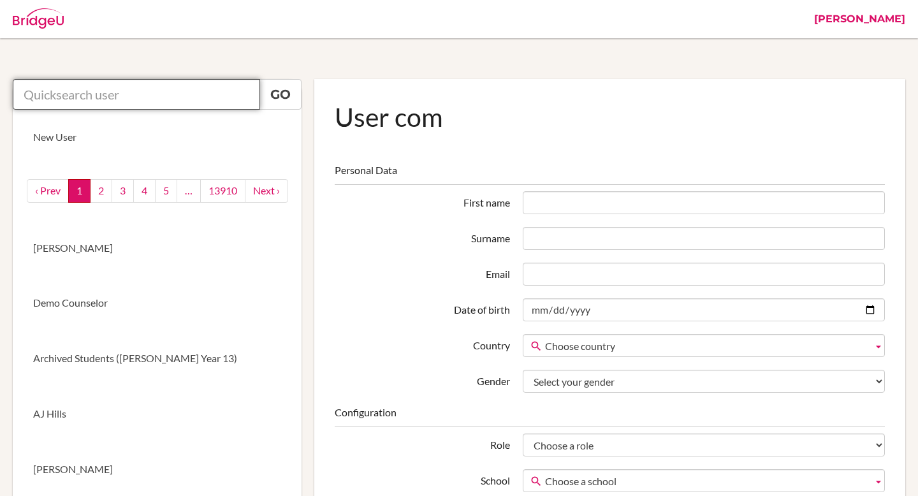
click at [196, 87] on input "text" at bounding box center [136, 94] width 247 height 31
paste input "[EMAIL_ADDRESS][DOMAIN_NAME]"
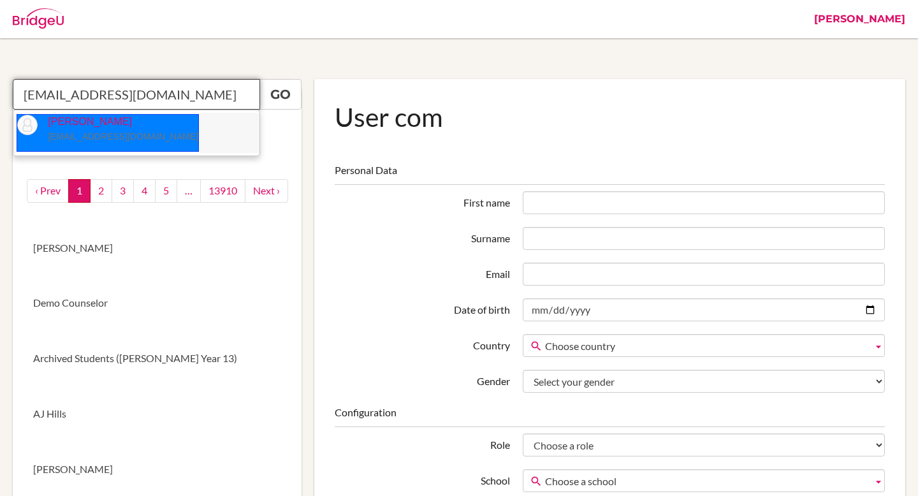
click at [160, 133] on li "[PERSON_NAME] [EMAIL_ADDRESS][DOMAIN_NAME]" at bounding box center [136, 133] width 246 height 40
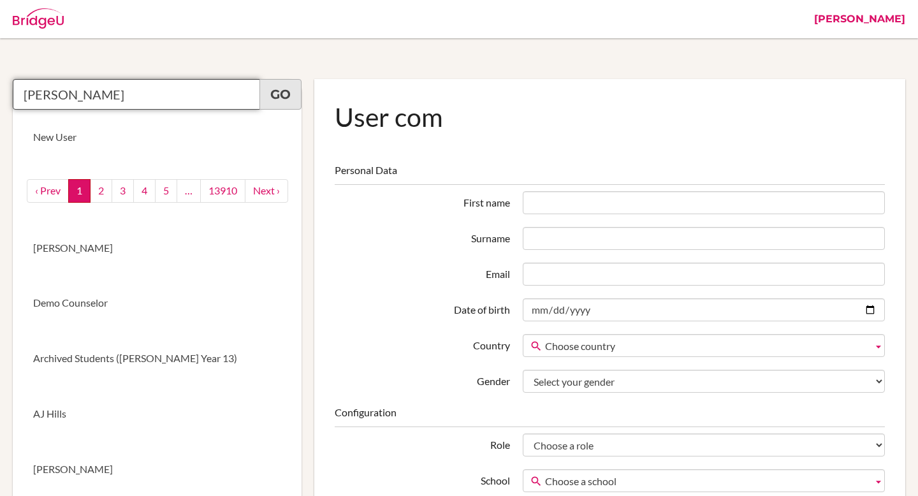
type input "[PERSON_NAME]"
click at [276, 103] on link "Go" at bounding box center [281, 94] width 42 height 31
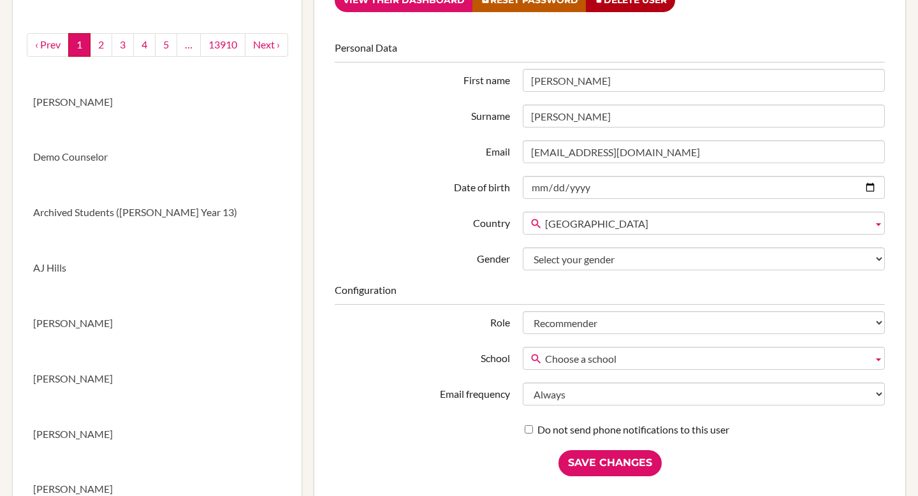
scroll to position [156, 0]
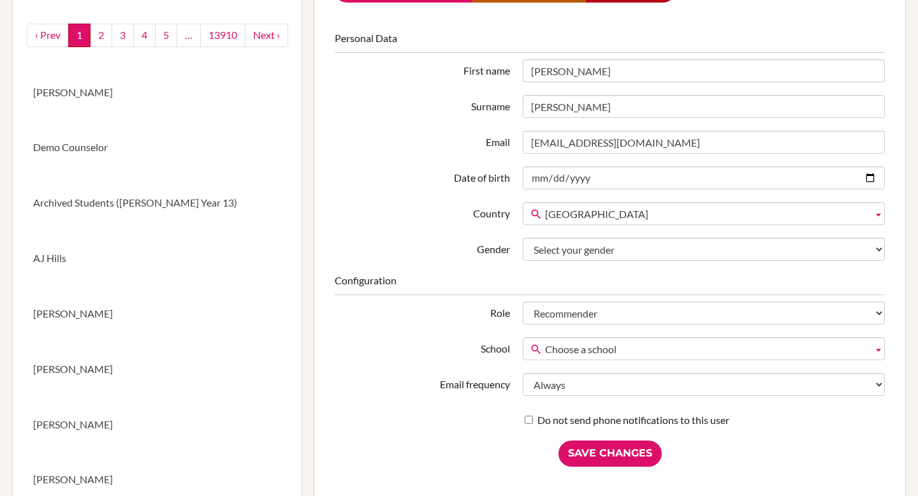
click at [587, 327] on fieldset "Configuration Role Student Staff Admin Parent Group admin Recommender School Ch…" at bounding box center [610, 351] width 550 height 154
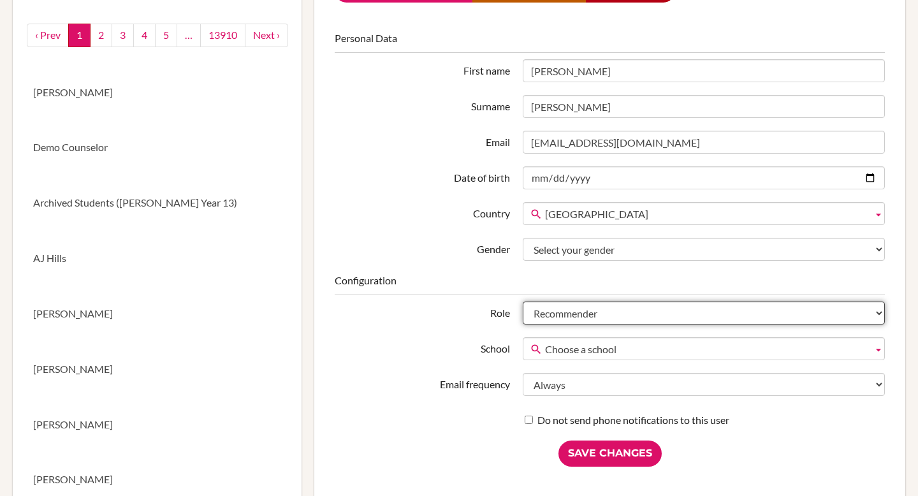
click at [587, 314] on select "Student Staff Admin Parent Group admin Recommender" at bounding box center [704, 313] width 362 height 23
select select "staff"
click at [523, 302] on select "Student Staff Admin Parent Group admin Recommender" at bounding box center [704, 313] width 362 height 23
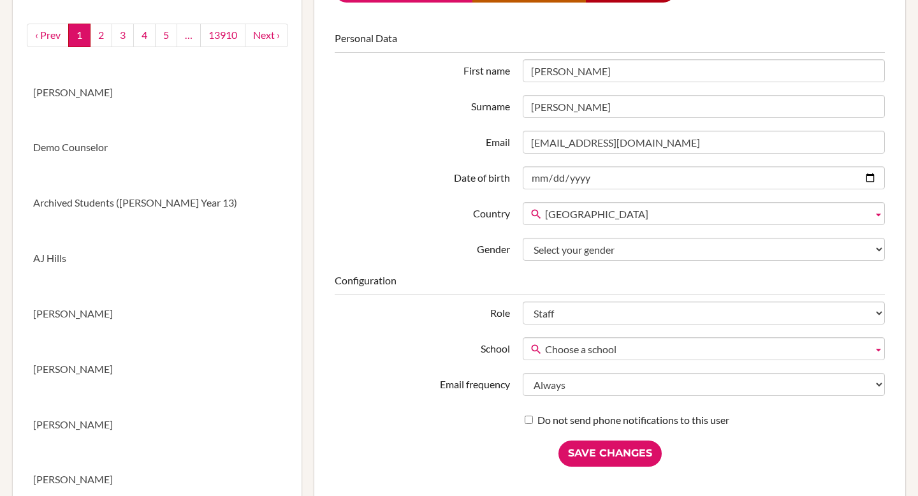
click at [578, 343] on span "Choose a school" at bounding box center [706, 349] width 323 height 23
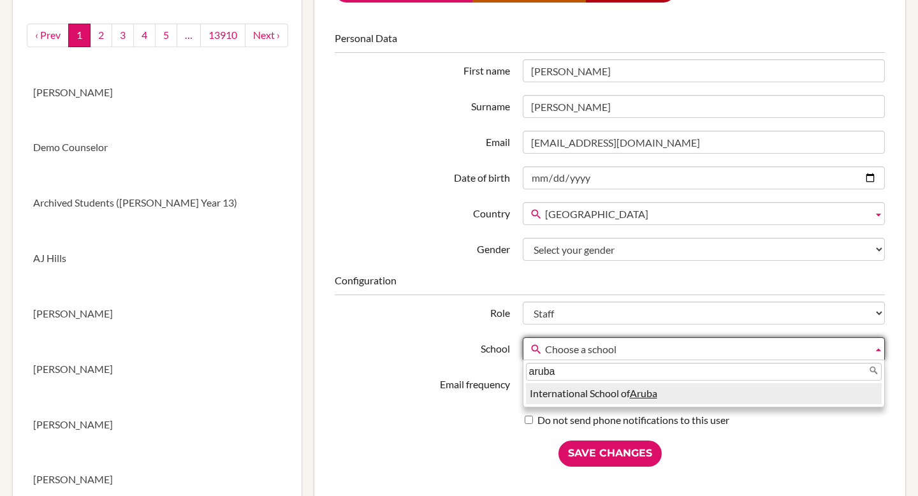
type input "aruba"
click at [591, 395] on li "International School of Aruba" at bounding box center [704, 393] width 356 height 21
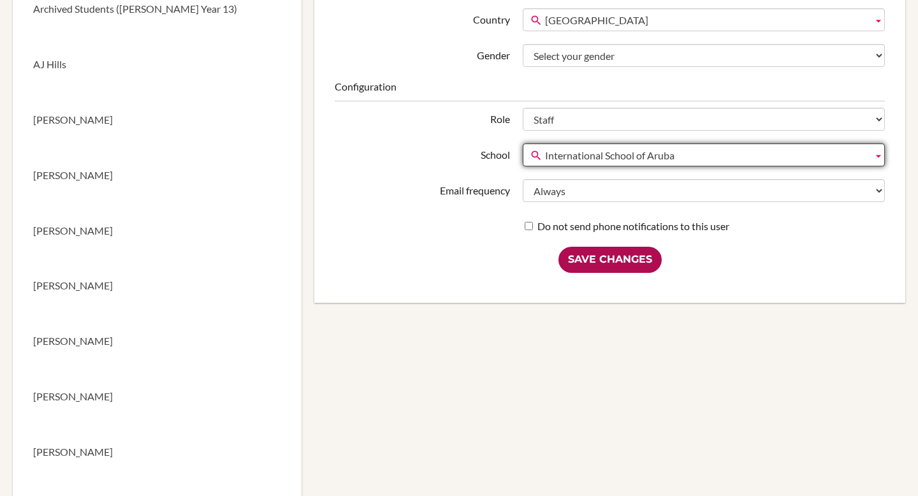
scroll to position [452, 0]
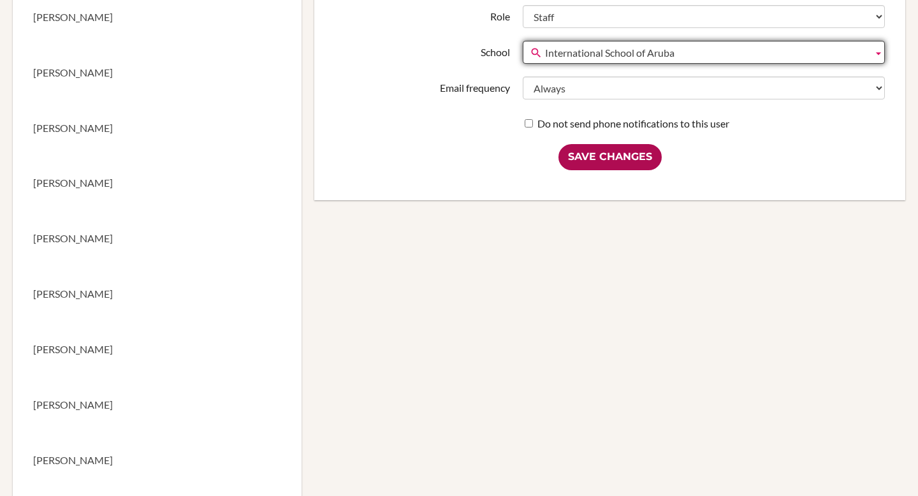
click at [619, 161] on input "Save Changes" at bounding box center [610, 157] width 103 height 26
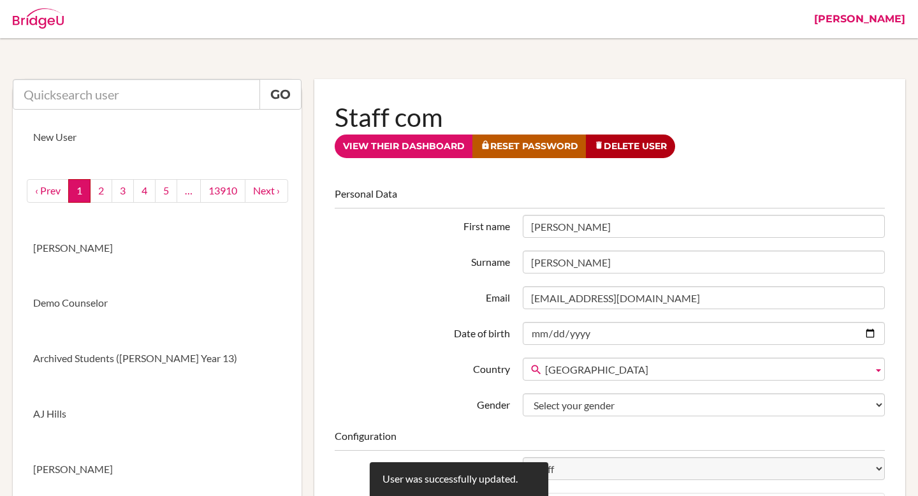
click at [895, 27] on link "[PERSON_NAME]" at bounding box center [860, 19] width 104 height 38
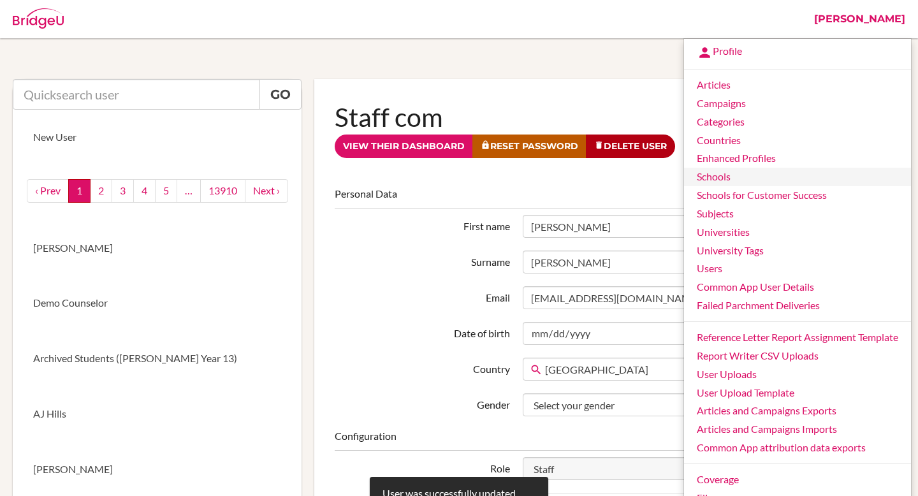
click at [714, 181] on link "Schools" at bounding box center [797, 177] width 227 height 18
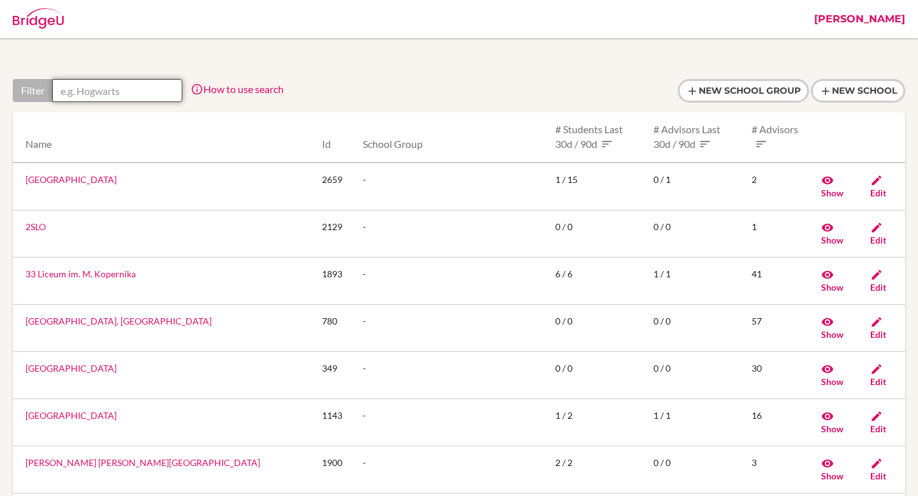
click at [106, 93] on input "text" at bounding box center [117, 90] width 130 height 23
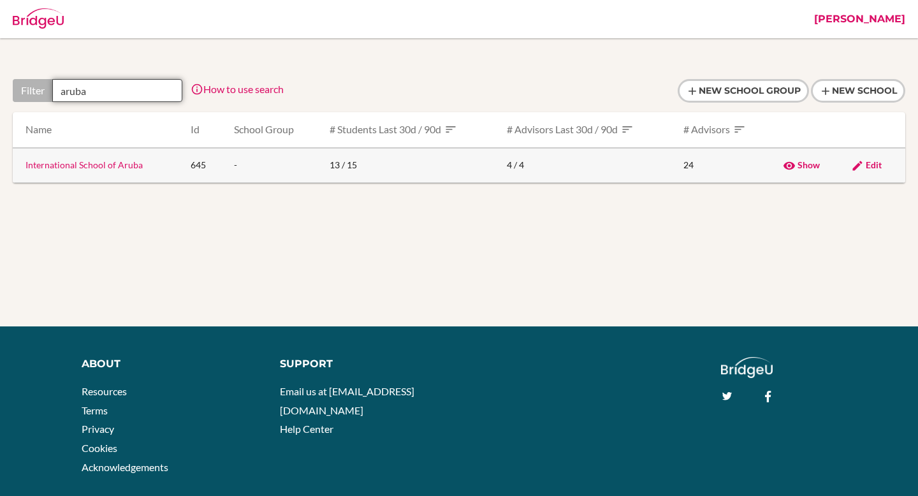
type input "aruba"
click at [117, 164] on link "International School of Aruba" at bounding box center [84, 164] width 117 height 11
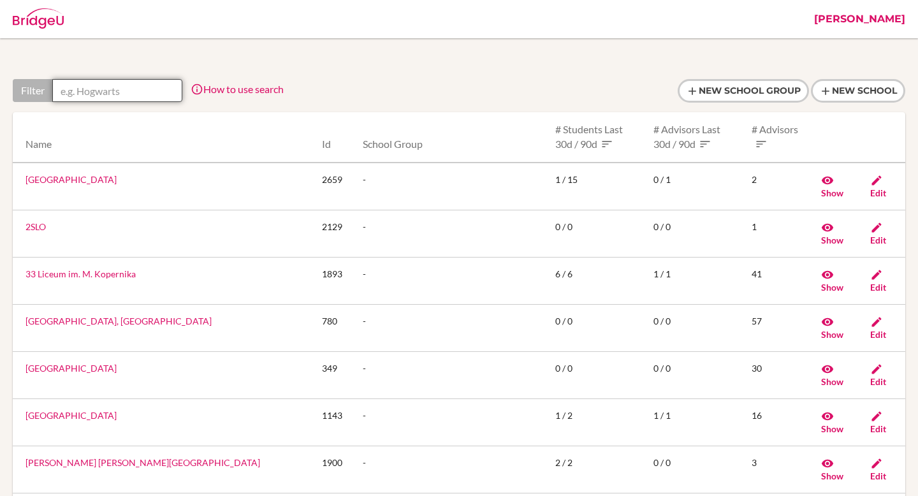
click at [103, 93] on input "text" at bounding box center [117, 90] width 130 height 23
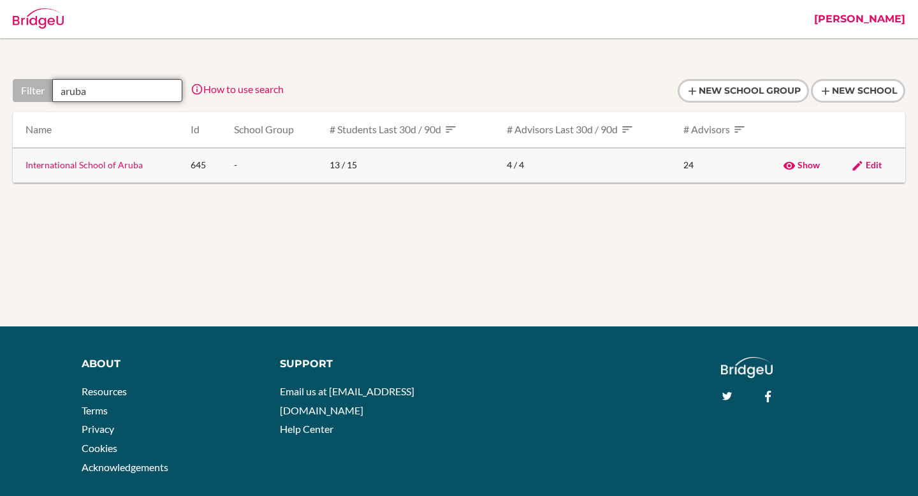
type input "aruba"
click at [84, 165] on link "International School of Aruba" at bounding box center [84, 164] width 117 height 11
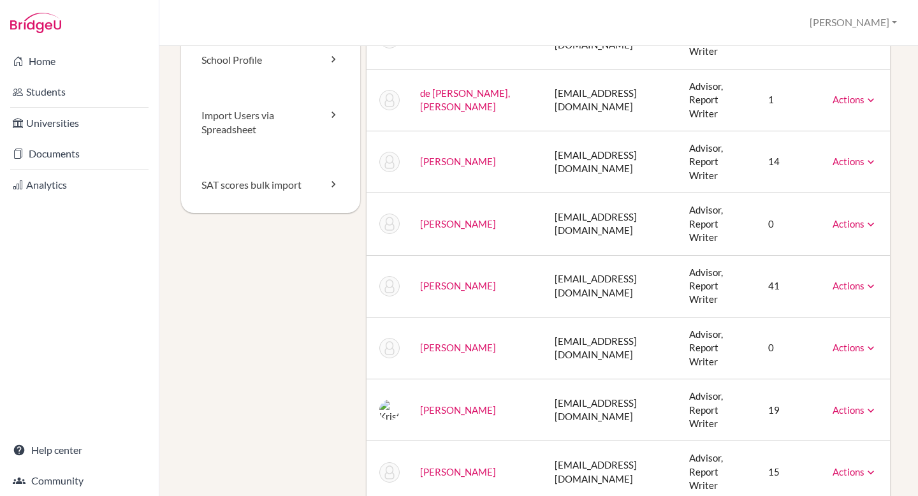
scroll to position [140, 0]
click at [548, 316] on td "rmirchandani@isaruba.com" at bounding box center [612, 347] width 135 height 62
click at [89, 94] on link "Students" at bounding box center [80, 92] width 154 height 26
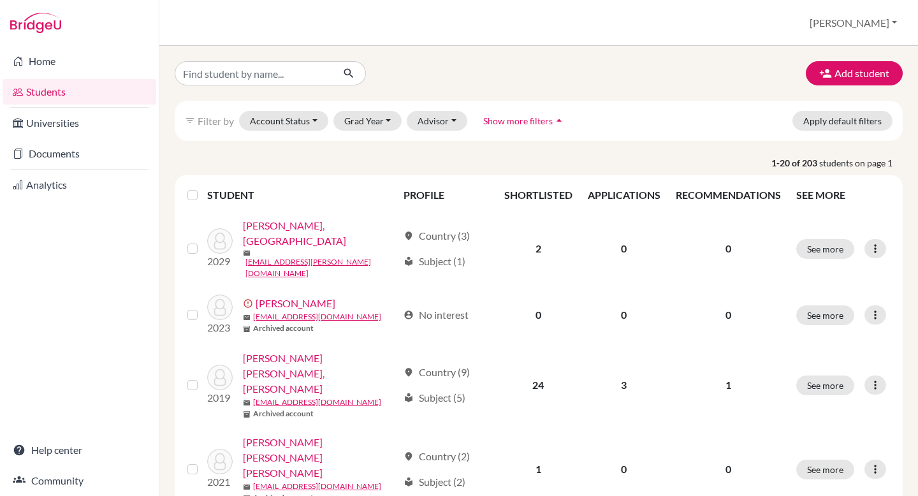
click at [62, 169] on hr at bounding box center [79, 169] width 138 height 1
click at [62, 162] on link "Documents" at bounding box center [80, 154] width 154 height 26
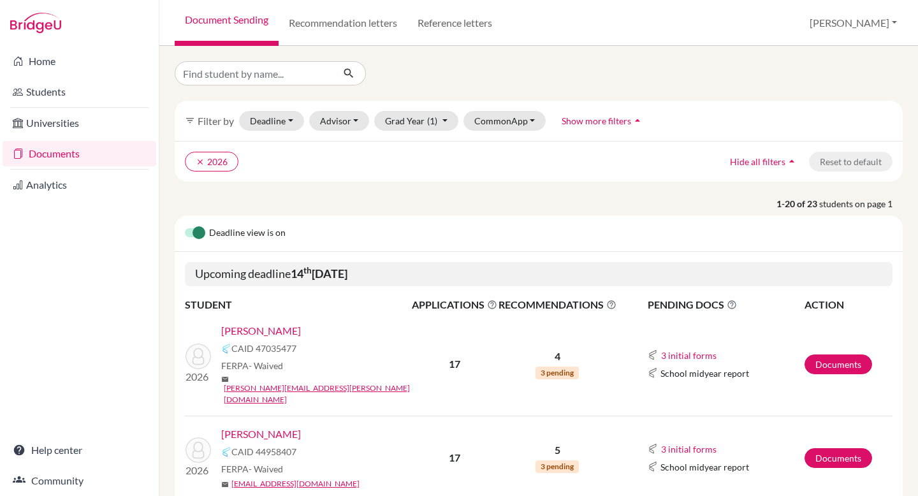
click at [281, 332] on link "[PERSON_NAME]" at bounding box center [261, 330] width 80 height 15
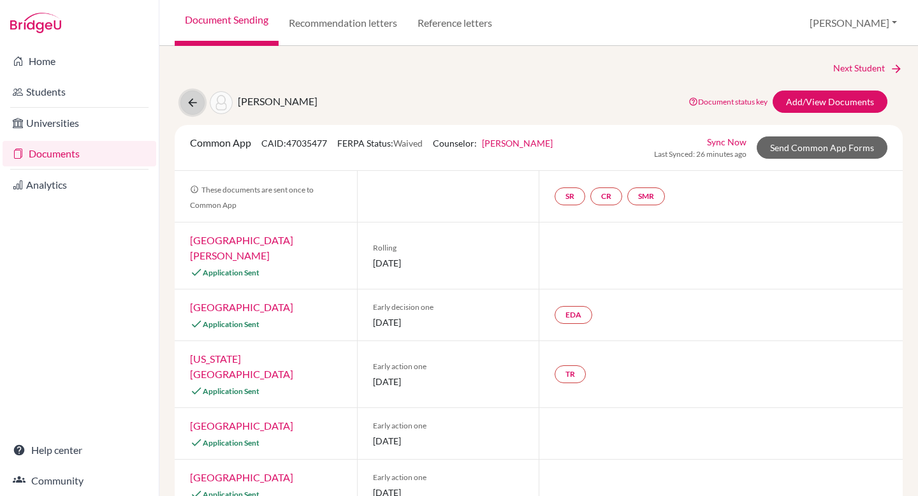
click at [196, 105] on icon at bounding box center [192, 102] width 13 height 13
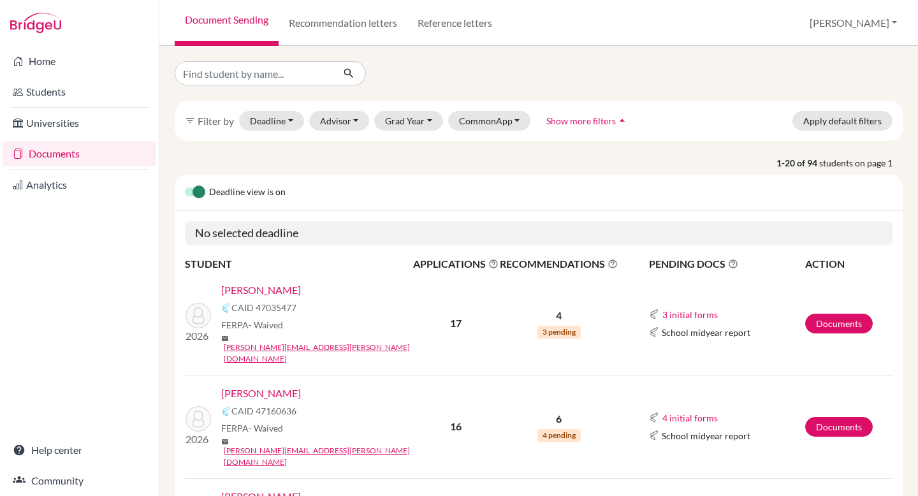
click at [97, 152] on link "Documents" at bounding box center [80, 154] width 154 height 26
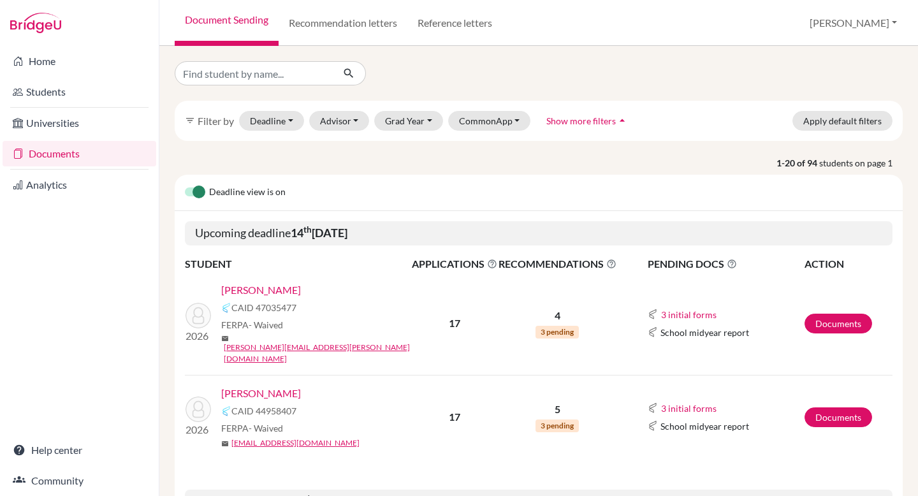
click at [272, 288] on link "[PERSON_NAME]" at bounding box center [261, 290] width 80 height 15
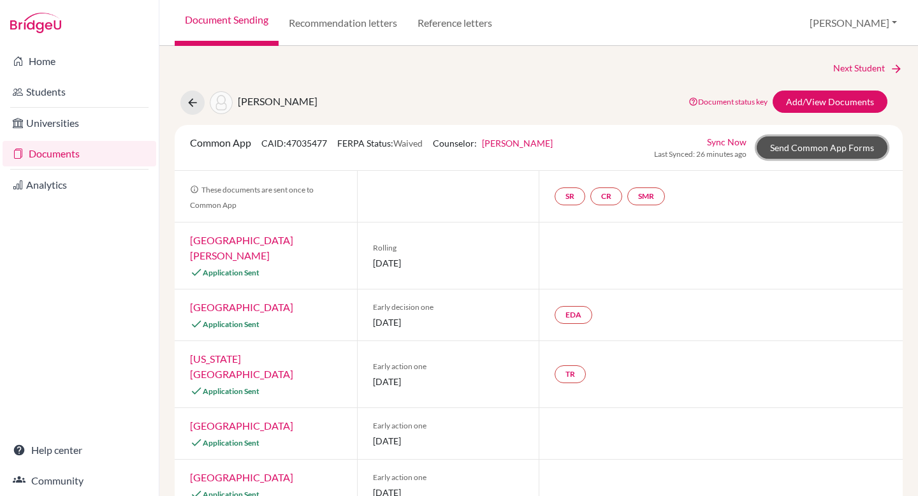
click at [819, 155] on link "Send Common App Forms" at bounding box center [822, 147] width 131 height 22
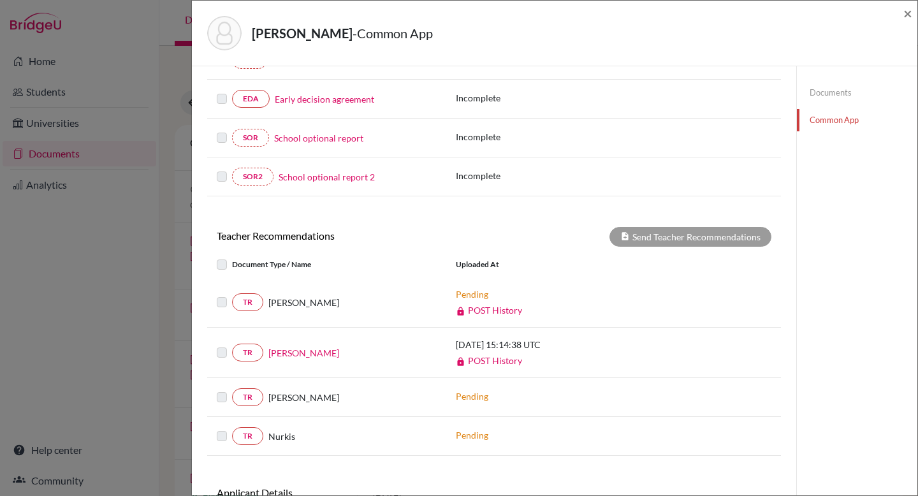
scroll to position [345, 0]
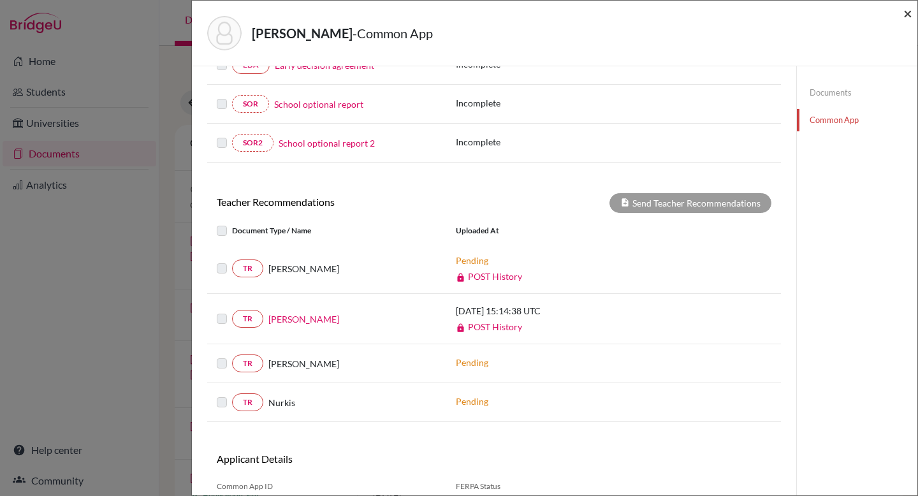
click at [912, 12] on span "×" at bounding box center [908, 13] width 9 height 18
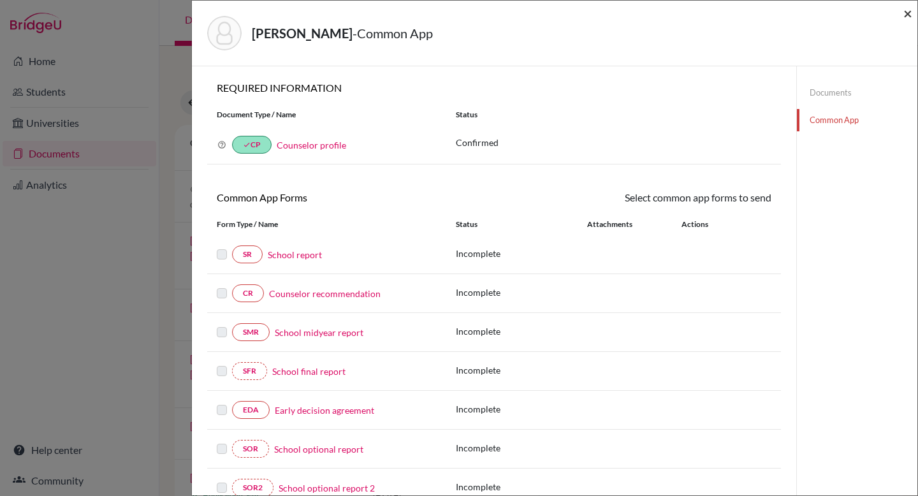
click at [906, 13] on span "×" at bounding box center [908, 13] width 9 height 18
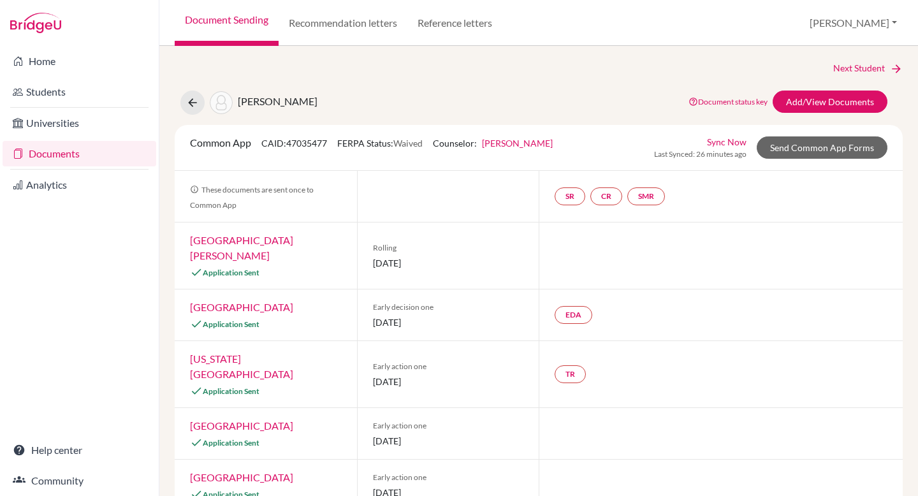
click at [70, 151] on link "Documents" at bounding box center [80, 154] width 154 height 26
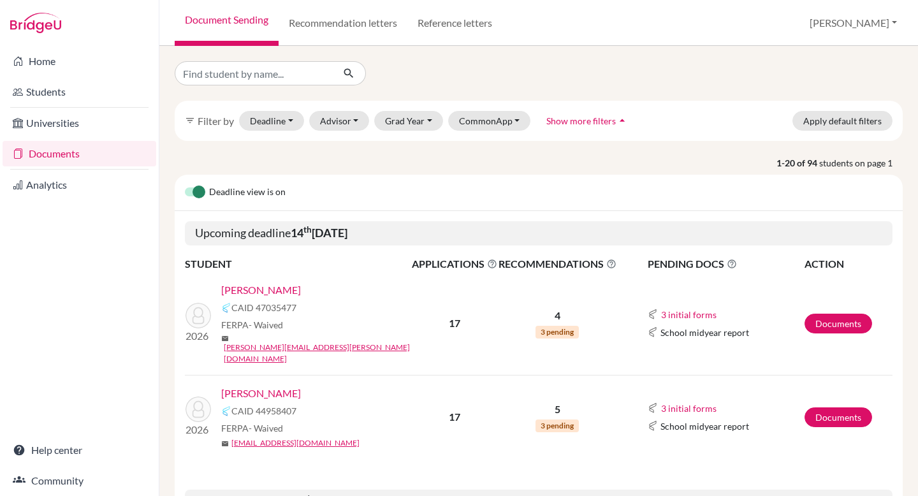
click at [280, 386] on link "[PERSON_NAME]" at bounding box center [261, 393] width 80 height 15
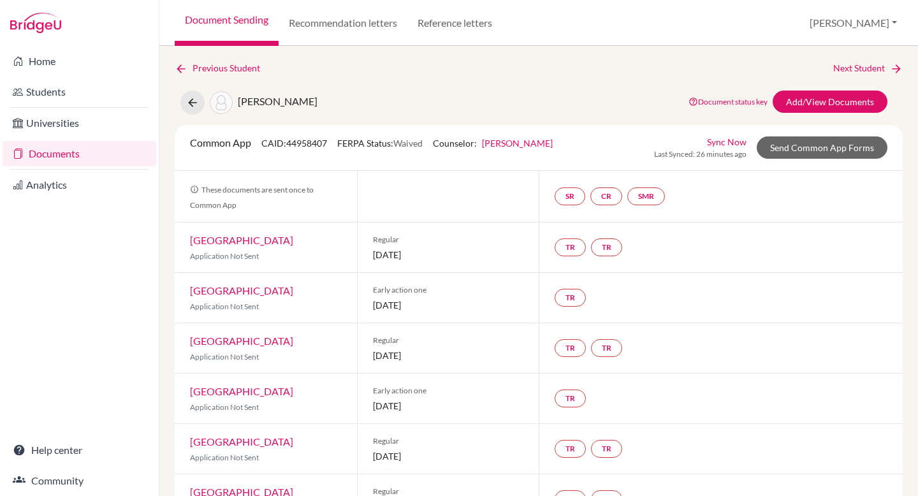
click at [514, 145] on link "[PERSON_NAME]" at bounding box center [517, 143] width 71 height 11
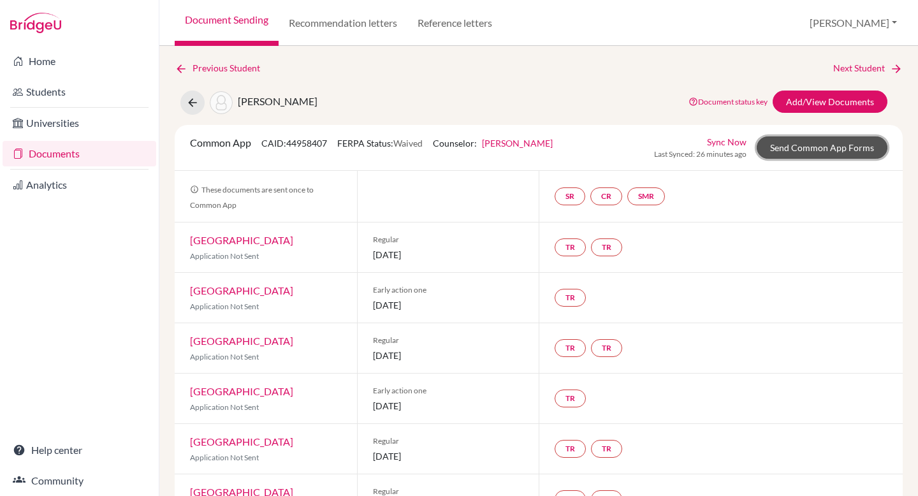
click at [803, 150] on link "Send Common App Forms" at bounding box center [822, 147] width 131 height 22
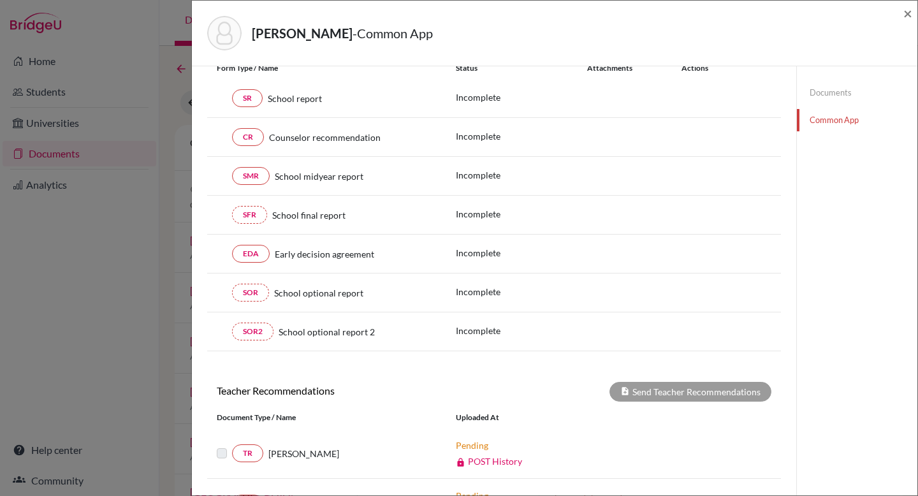
scroll to position [471, 0]
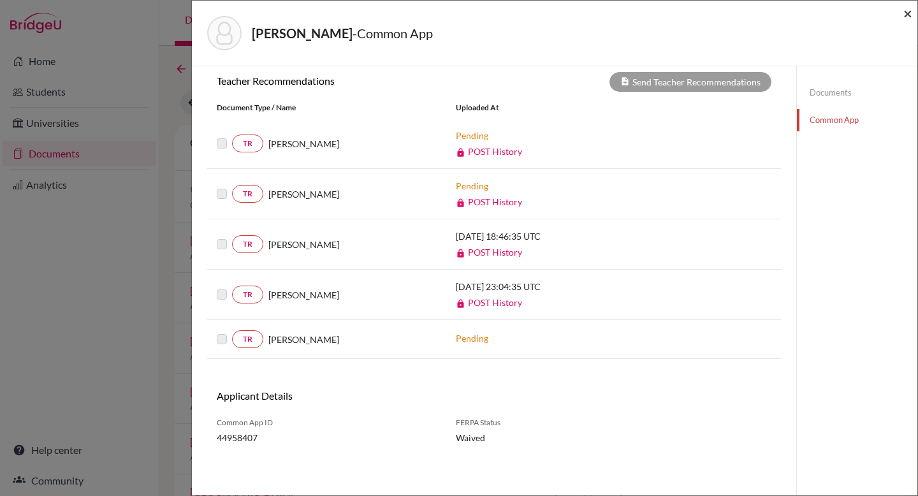
click at [910, 13] on span "×" at bounding box center [908, 13] width 9 height 18
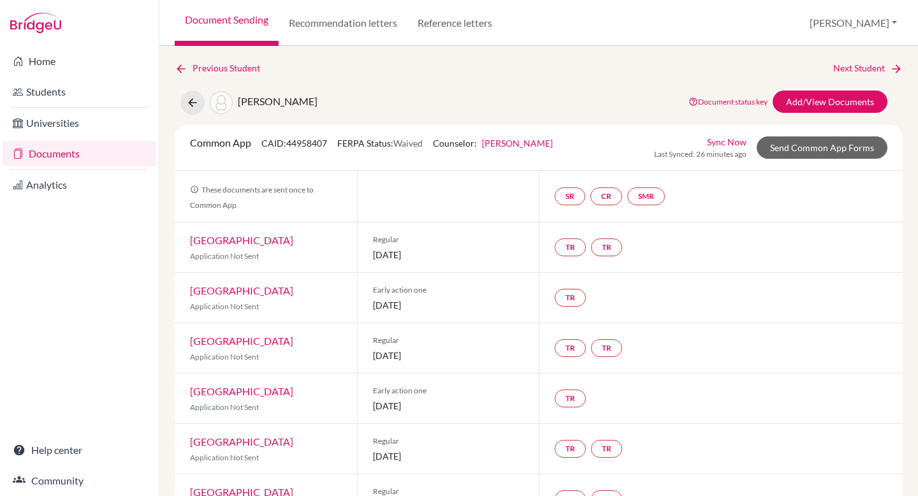
click at [511, 151] on div "Common App CAID: 44958407 FERPA Status: Waived Counselor: Deborah Kunder First …" at bounding box center [371, 147] width 382 height 25
click at [512, 142] on link "Deborah Kunder" at bounding box center [517, 143] width 71 height 11
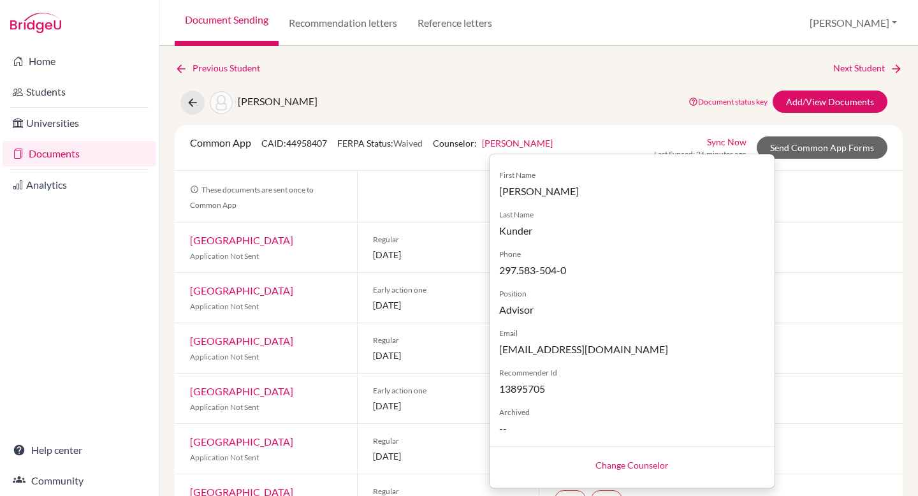
click at [649, 462] on link "Change Counselor" at bounding box center [632, 465] width 73 height 11
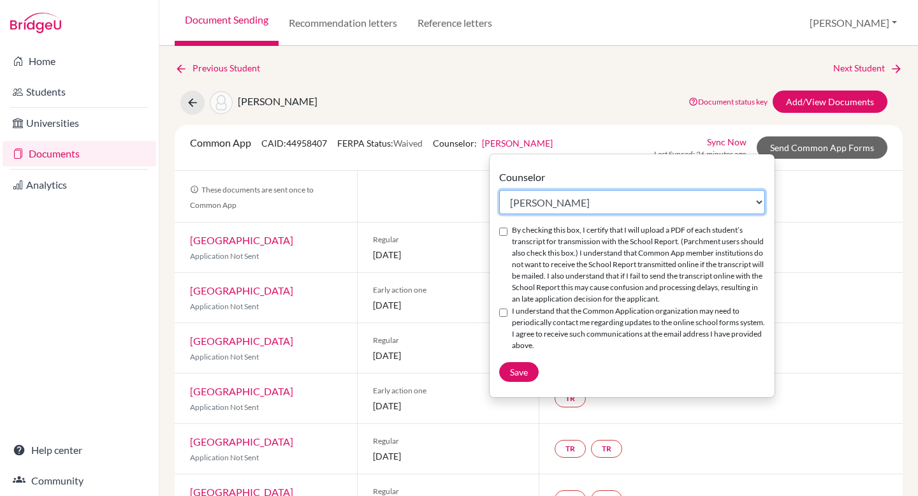
click at [582, 207] on select "Select counselor Colleen Coady Nurkis de Jesus Elena Duduk Kelly Kramer Deborah…" at bounding box center [632, 202] width 266 height 24
select select "468643"
click at [499, 190] on select "Select counselor Colleen Coady Nurkis de Jesus Elena Duduk Kelly Kramer Deborah…" at bounding box center [632, 202] width 266 height 24
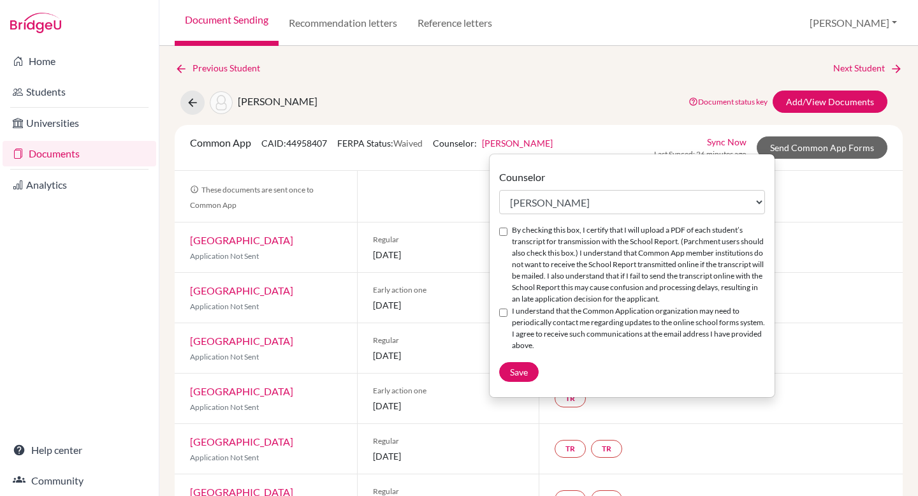
click at [509, 232] on div "By checking this box, I certify that I will upload a PDF of each student’s tran…" at bounding box center [632, 264] width 266 height 81
click at [504, 238] on div "By checking this box, I certify that I will upload a PDF of each student’s tran…" at bounding box center [632, 264] width 266 height 81
click at [505, 236] on div "By checking this box, I certify that I will upload a PDF of each student’s tran…" at bounding box center [632, 264] width 266 height 81
click at [502, 229] on input "By checking this box, I certify that I will upload a PDF of each student’s tran…" at bounding box center [503, 232] width 8 height 8
checkbox input "true"
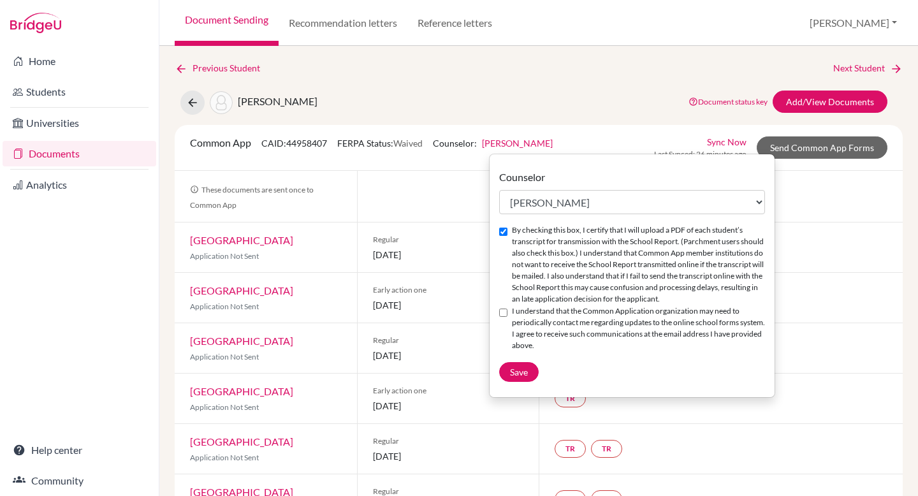
click at [506, 311] on input "I understand that the Common Application organization may need to periodically …" at bounding box center [503, 313] width 8 height 8
checkbox input "true"
click at [522, 371] on span "Save" at bounding box center [519, 372] width 18 height 11
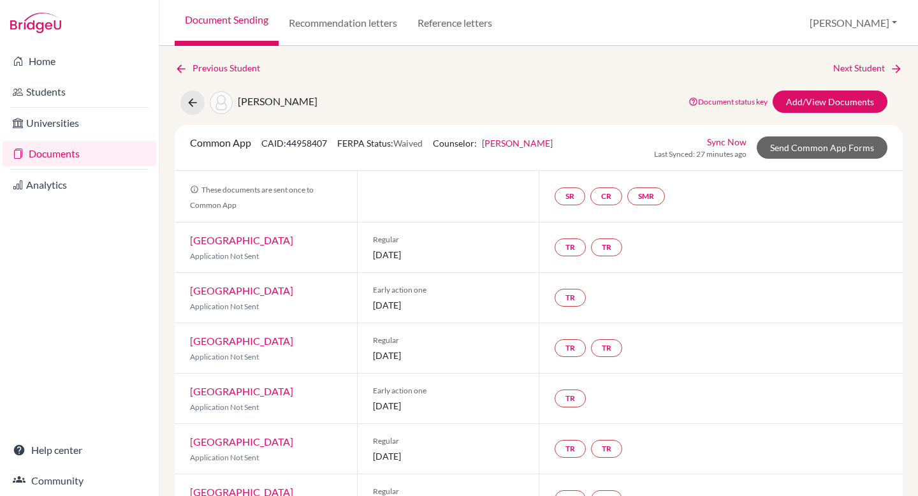
click at [721, 140] on link "Sync Now" at bounding box center [727, 141] width 40 height 13
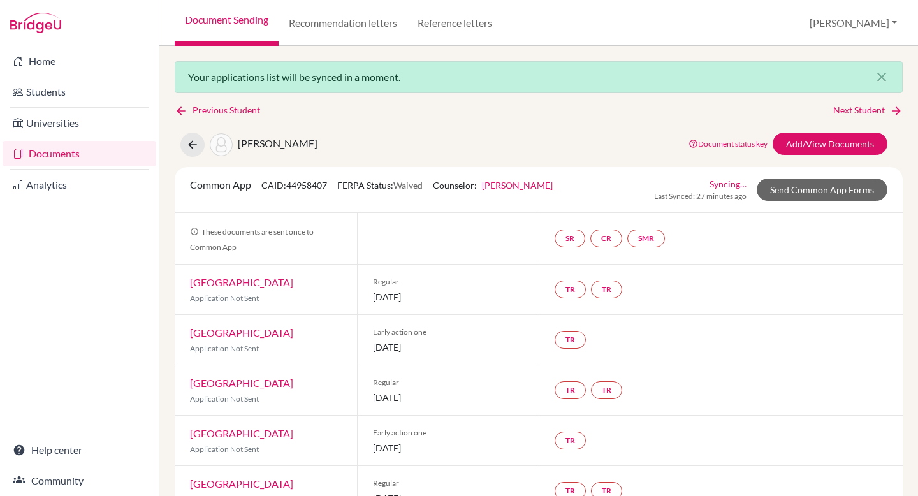
click at [535, 186] on link "[PERSON_NAME]" at bounding box center [517, 185] width 71 height 11
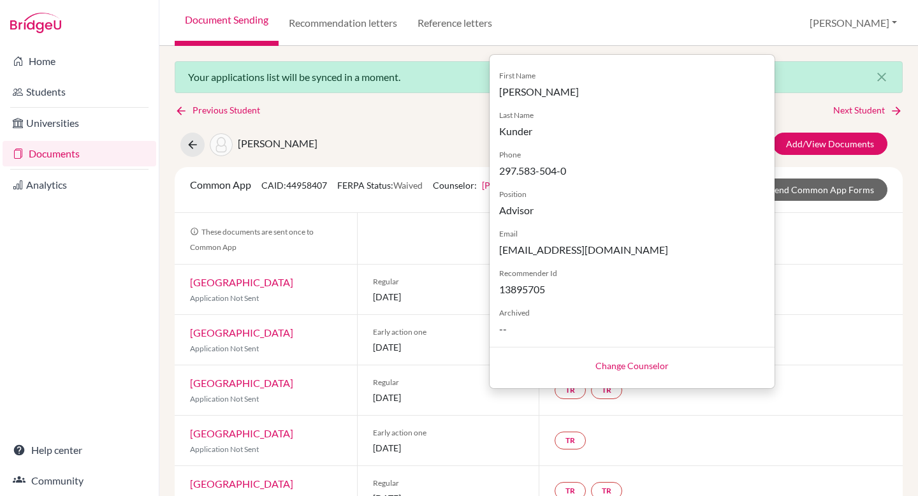
click at [621, 372] on div "Change Counselor" at bounding box center [632, 365] width 285 height 36
click at [632, 363] on link "Change Counselor" at bounding box center [632, 365] width 73 height 11
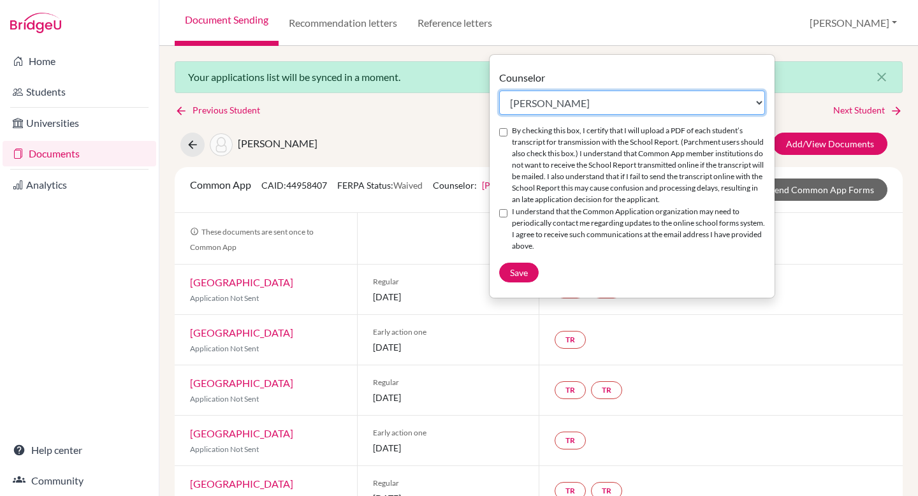
click at [541, 104] on select "Select counselor Colleen Coady Nurkis de Jesus Elena Duduk Kelly Kramer Deborah…" at bounding box center [632, 103] width 266 height 24
select select "468643"
click at [499, 91] on select "Select counselor Colleen Coady Nurkis de Jesus Elena Duduk Kelly Kramer Deborah…" at bounding box center [632, 103] width 266 height 24
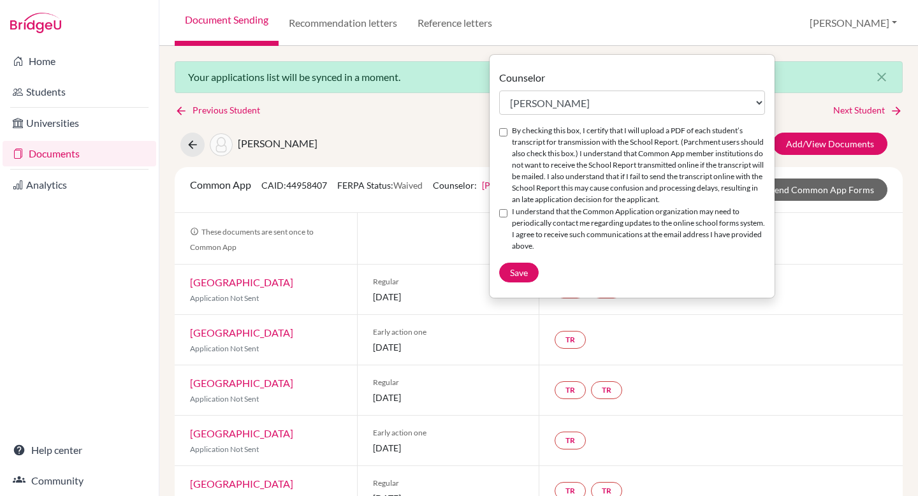
click at [503, 132] on input "By checking this box, I certify that I will upload a PDF of each student’s tran…" at bounding box center [503, 132] width 8 height 8
checkbox input "true"
click at [503, 209] on div "I understand that the Common Application organization may need to periodically …" at bounding box center [632, 229] width 266 height 47
click at [503, 212] on input "I understand that the Common Application organization may need to periodically …" at bounding box center [503, 213] width 8 height 8
checkbox input "true"
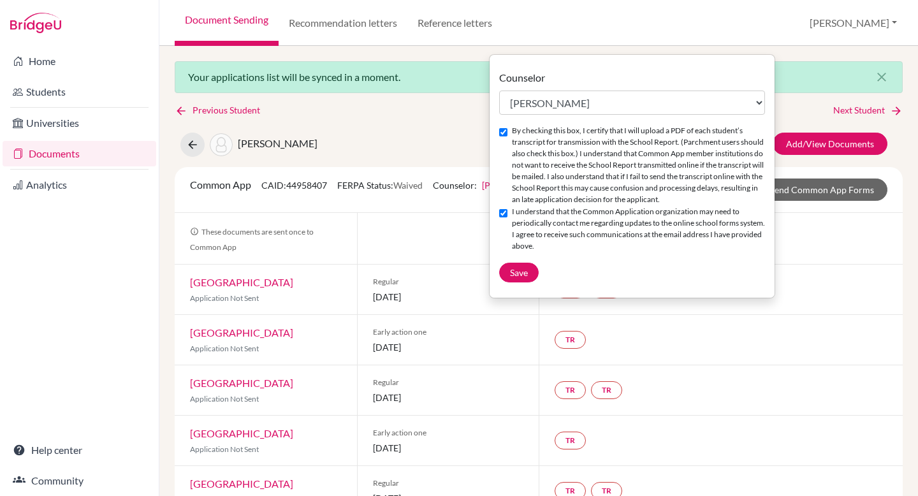
click at [519, 260] on div "Counselor Select counselor Colleen Coady Nurkis de Jesus Elena Duduk Kelly Kram…" at bounding box center [632, 176] width 285 height 212
click at [518, 264] on button "Save" at bounding box center [519, 273] width 40 height 20
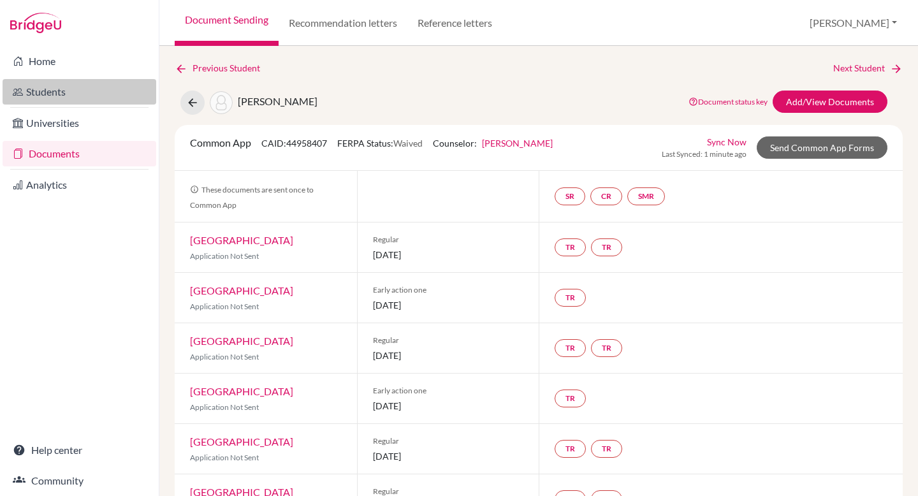
click at [89, 96] on link "Students" at bounding box center [80, 92] width 154 height 26
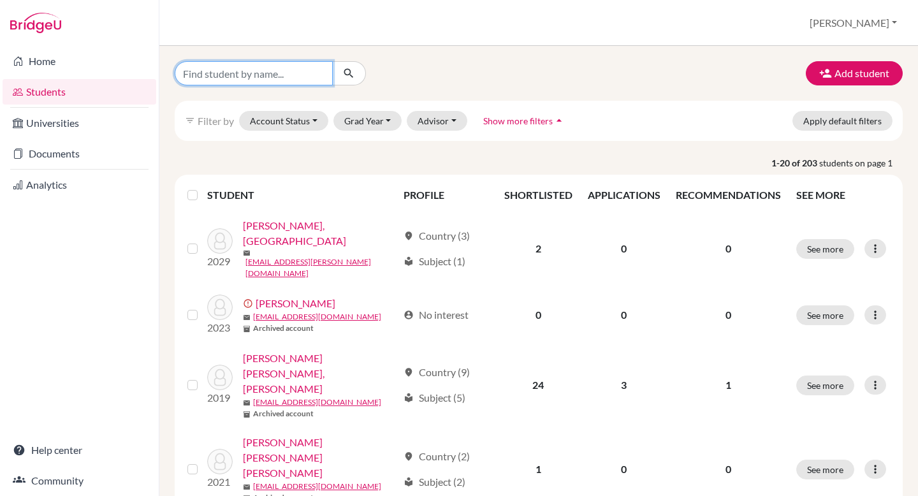
click at [245, 77] on input "Find student by name..." at bounding box center [254, 73] width 158 height 24
type input "athena"
click button "submit" at bounding box center [349, 73] width 34 height 24
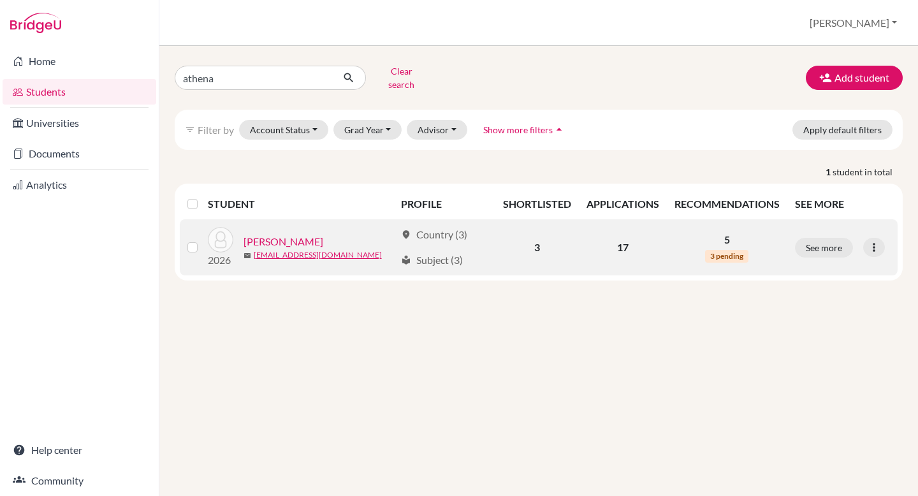
click at [280, 234] on link "[PERSON_NAME]" at bounding box center [284, 241] width 80 height 15
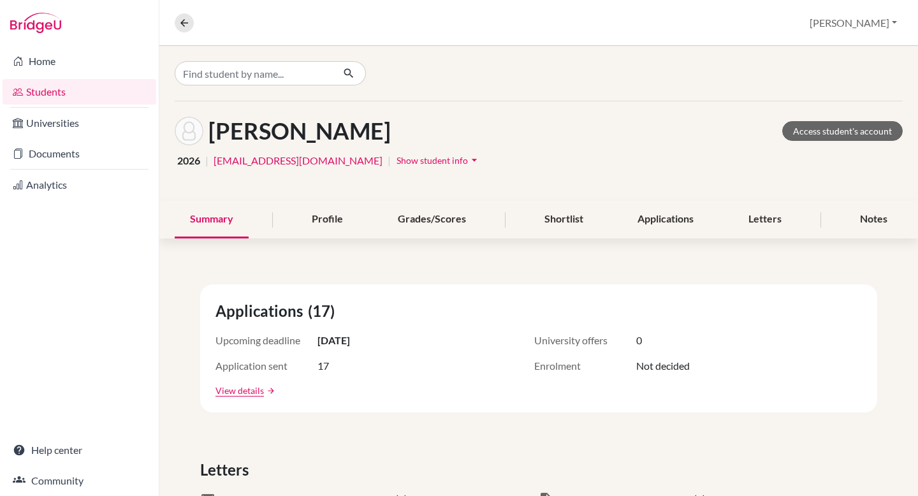
click at [411, 163] on span "Show student info" at bounding box center [432, 160] width 71 height 11
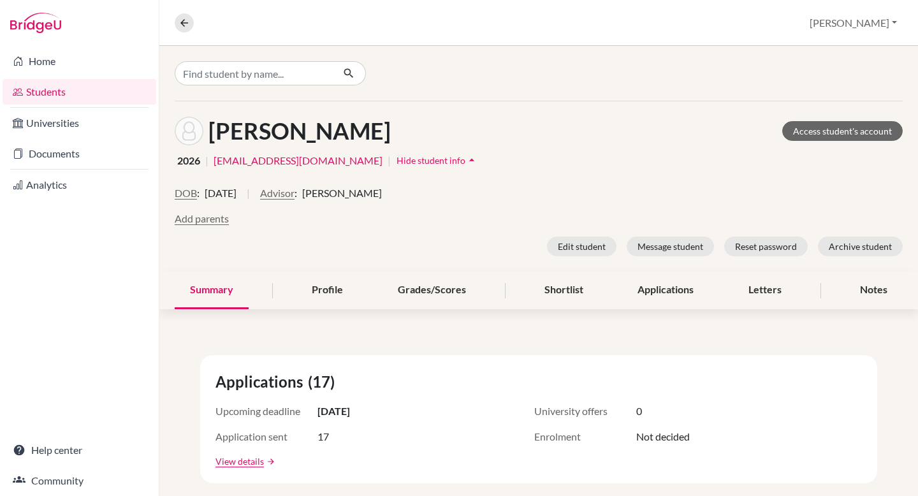
click at [363, 196] on span "Deborah Kunder" at bounding box center [342, 193] width 80 height 15
click at [594, 251] on button "Edit student" at bounding box center [582, 247] width 70 height 20
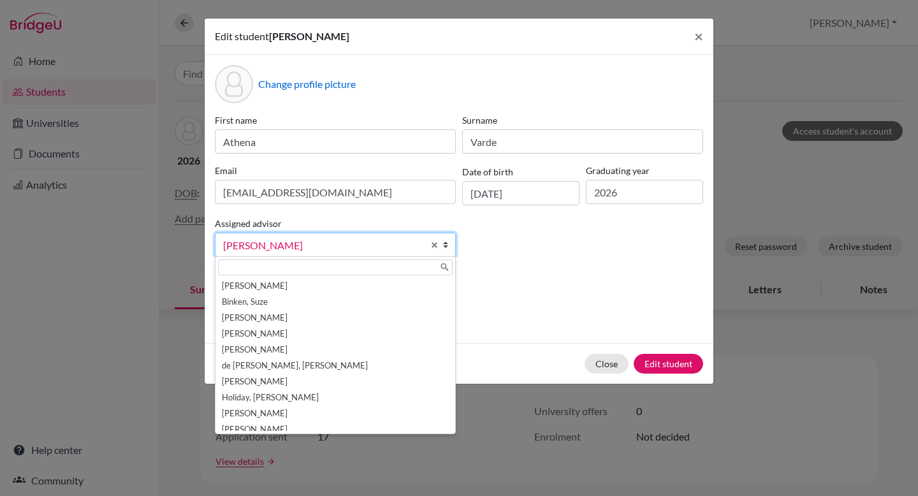
click at [379, 244] on span "[PERSON_NAME]" at bounding box center [323, 245] width 200 height 17
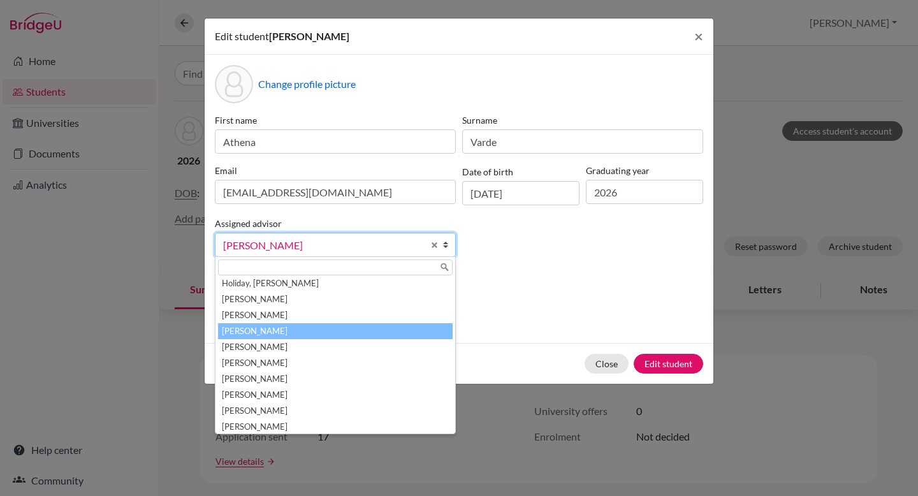
scroll to position [119, 0]
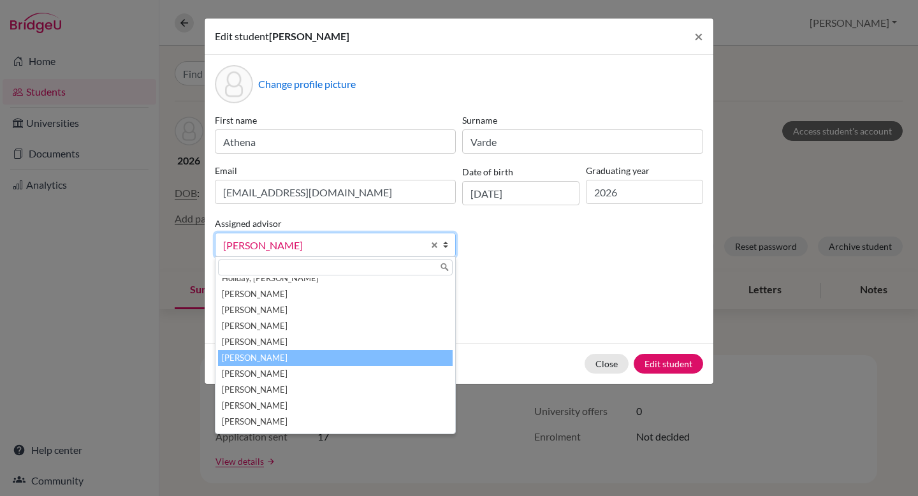
click at [346, 356] on li "Mirchandani, Rakhee" at bounding box center [335, 358] width 235 height 16
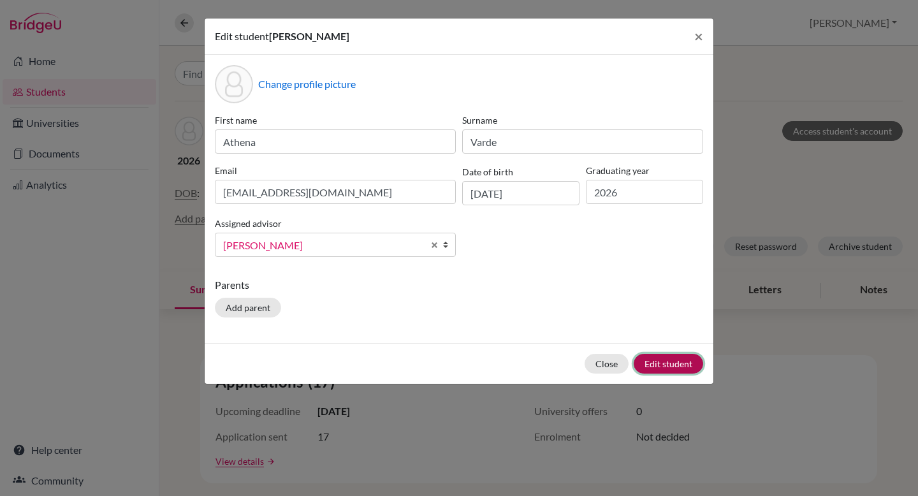
click at [664, 362] on button "Edit student" at bounding box center [669, 364] width 70 height 20
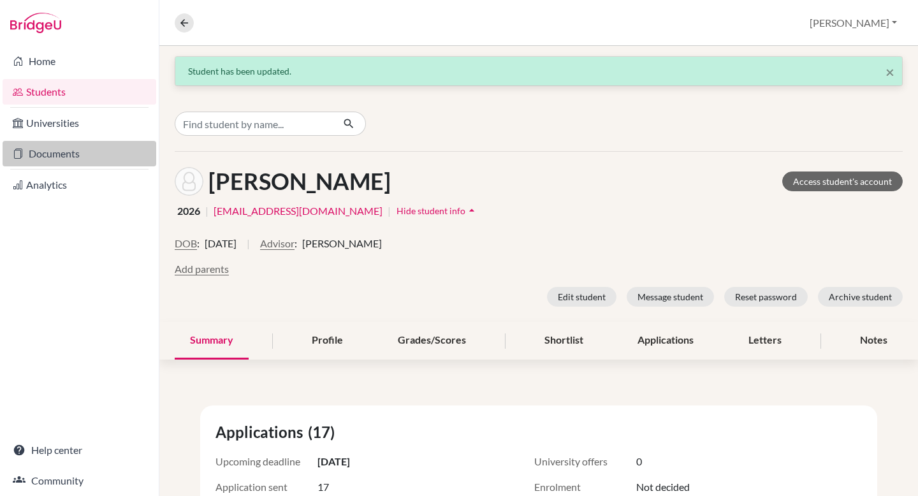
click at [59, 144] on link "Documents" at bounding box center [80, 154] width 154 height 26
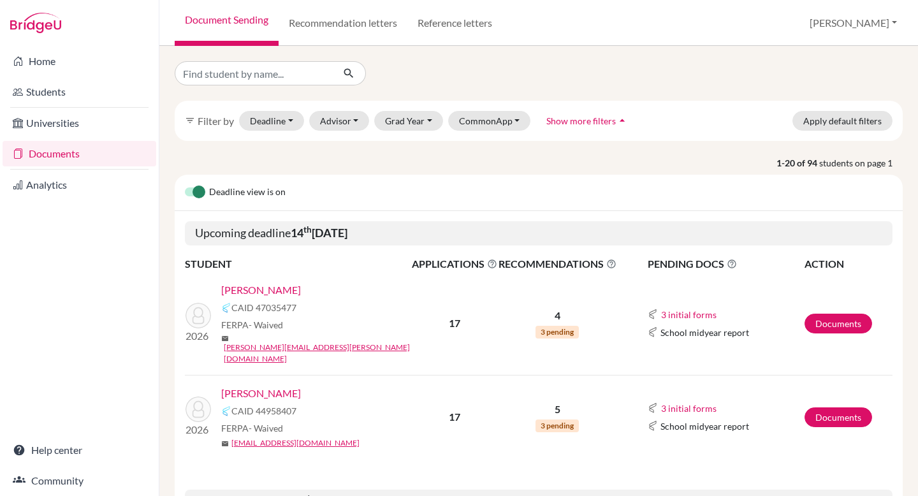
click at [247, 386] on link "[PERSON_NAME]" at bounding box center [261, 393] width 80 height 15
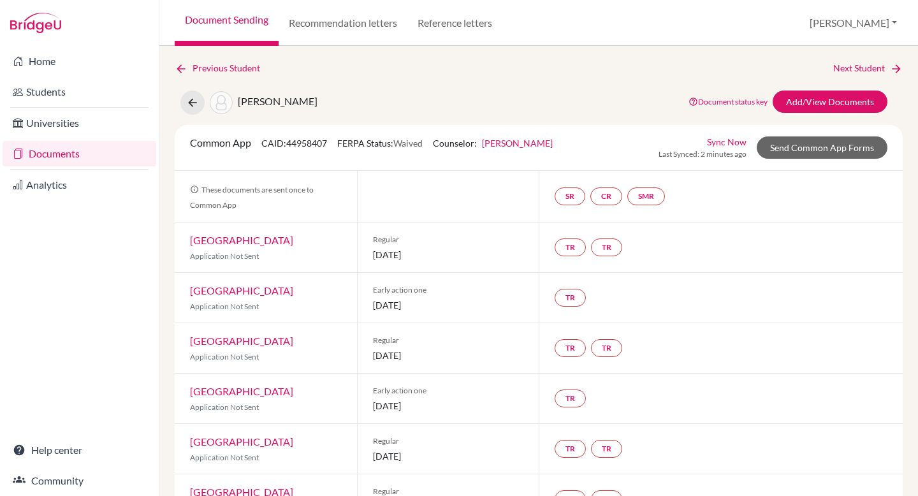
click at [545, 144] on link "[PERSON_NAME]" at bounding box center [517, 143] width 71 height 11
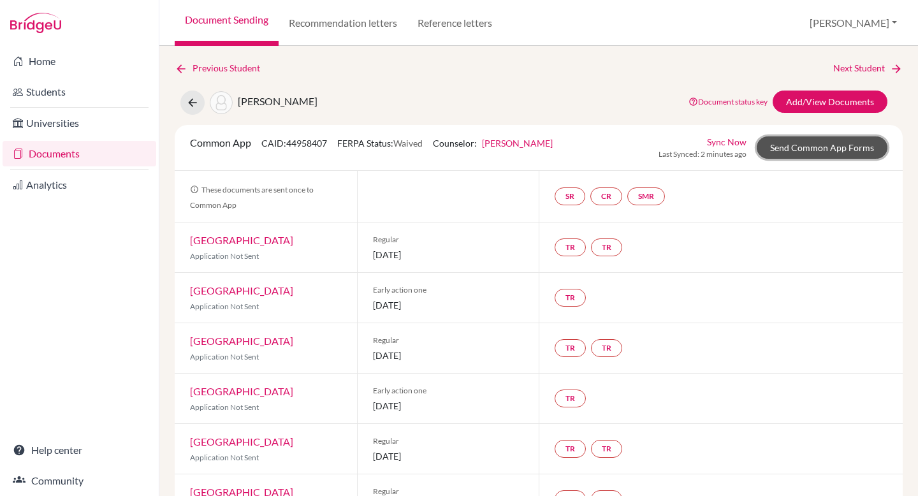
click at [790, 151] on link "Send Common App Forms" at bounding box center [822, 147] width 131 height 22
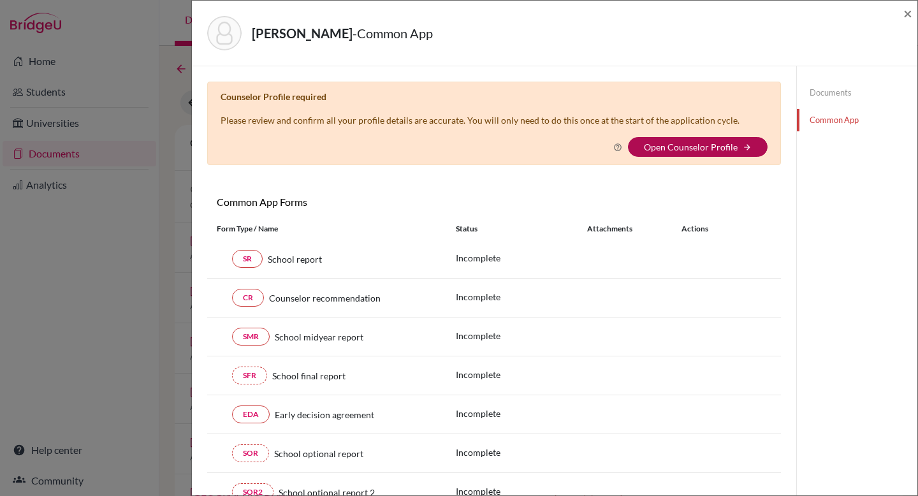
click at [700, 143] on link "Open Counselor Profile" at bounding box center [691, 147] width 94 height 11
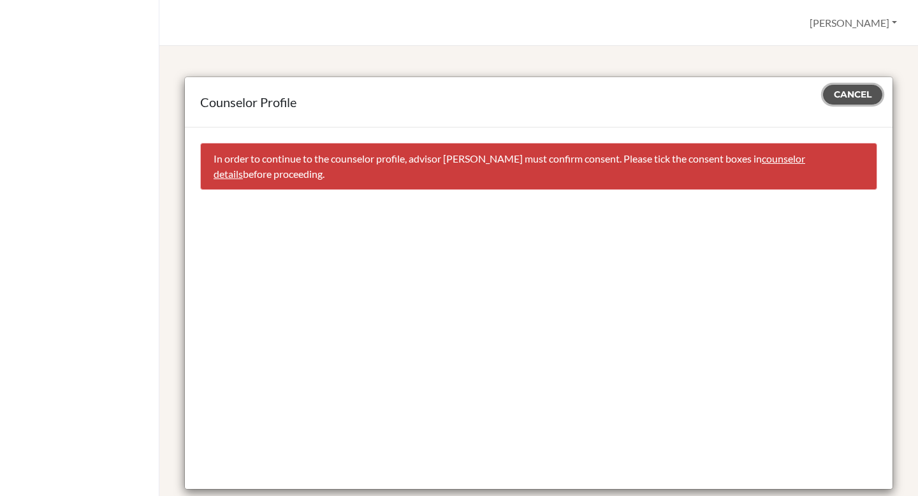
click at [852, 96] on span "Cancel" at bounding box center [853, 94] width 38 height 11
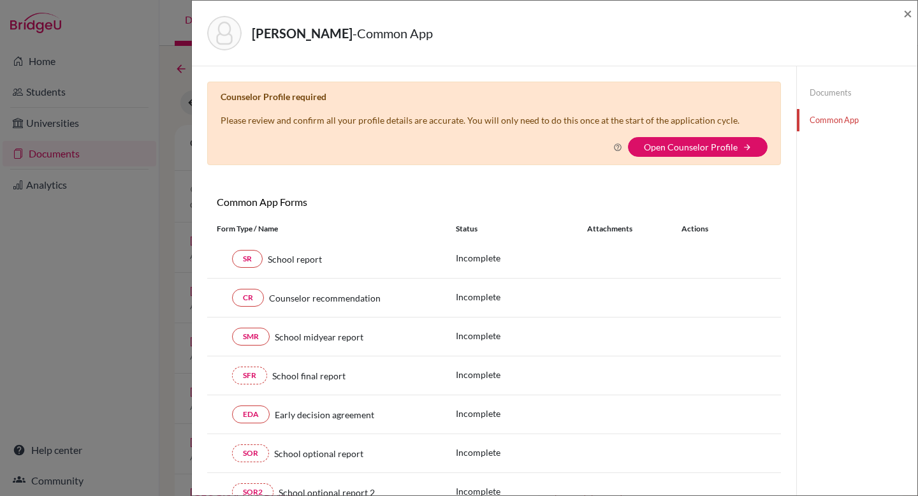
click at [734, 163] on div "Counselor Profile required Please review and confirm all your profile details a…" at bounding box center [494, 124] width 574 height 84
click at [734, 139] on button "Open Counselor Profile arrow_forward" at bounding box center [698, 147] width 140 height 20
click at [720, 145] on link "Open Counselor Profile" at bounding box center [691, 147] width 94 height 11
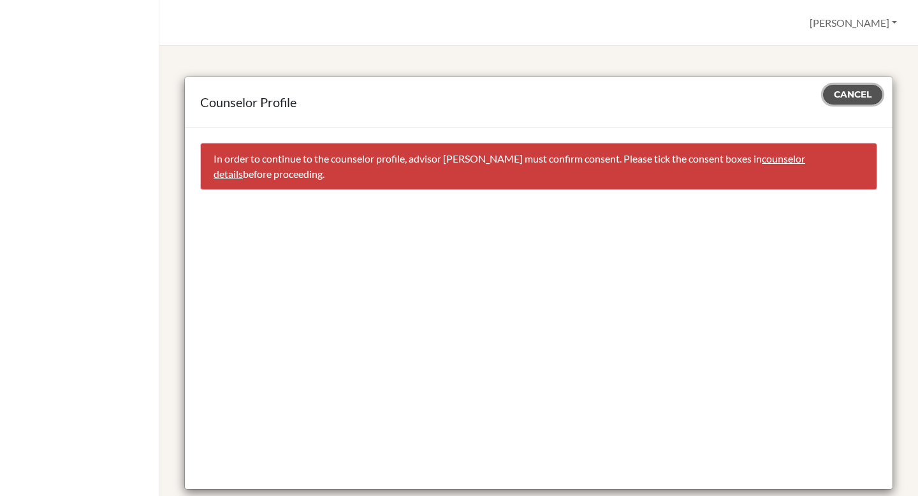
click at [848, 94] on span "Cancel" at bounding box center [853, 94] width 38 height 11
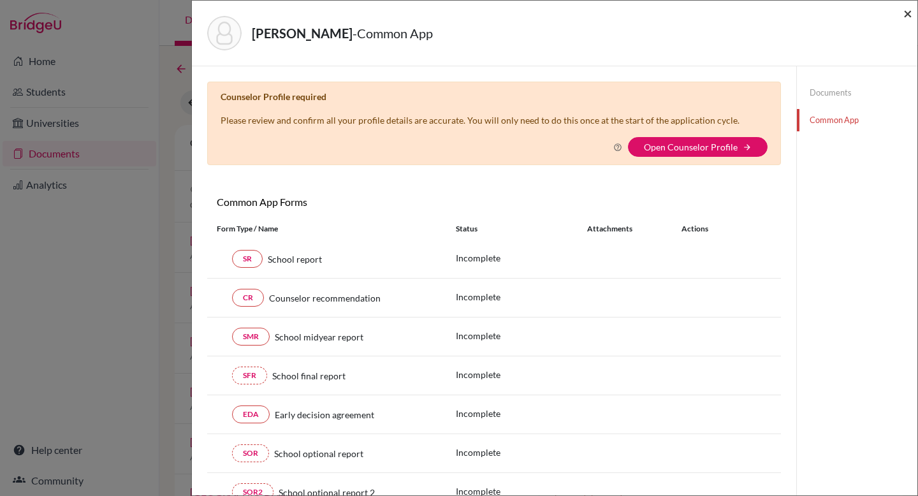
click at [906, 13] on span "×" at bounding box center [908, 13] width 9 height 18
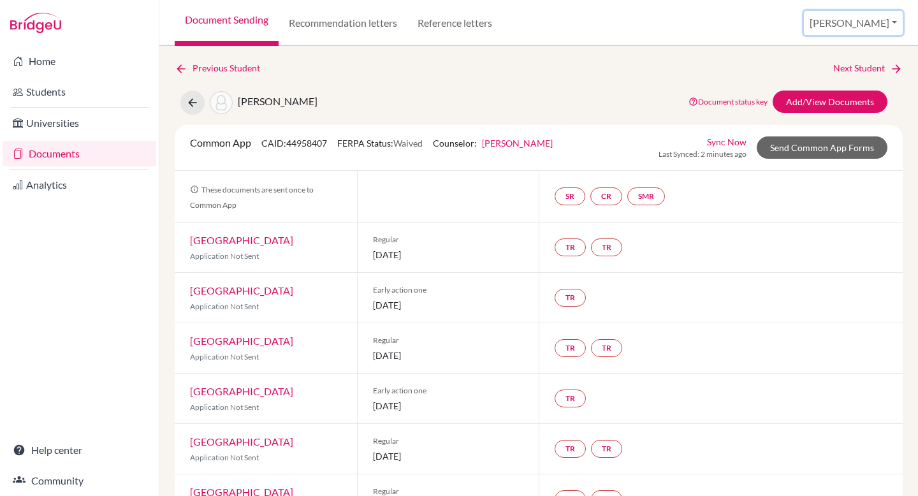
click at [866, 27] on button "[PERSON_NAME]" at bounding box center [853, 23] width 99 height 24
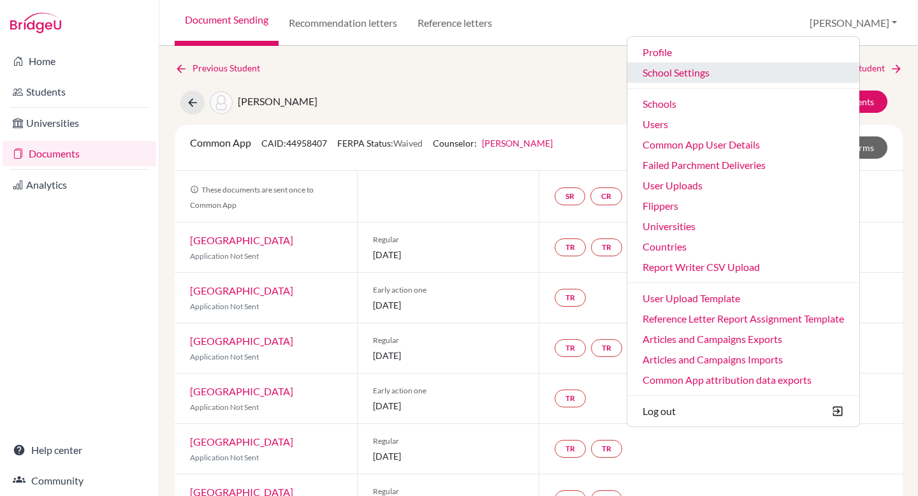
click at [797, 78] on link "School Settings" at bounding box center [744, 72] width 232 height 20
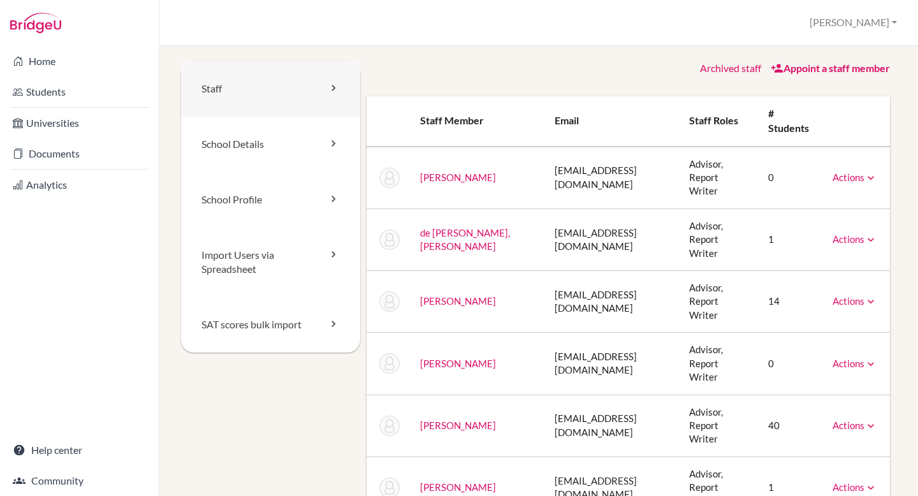
click at [235, 89] on link "Staff" at bounding box center [270, 88] width 179 height 55
